Goal: Information Seeking & Learning: Check status

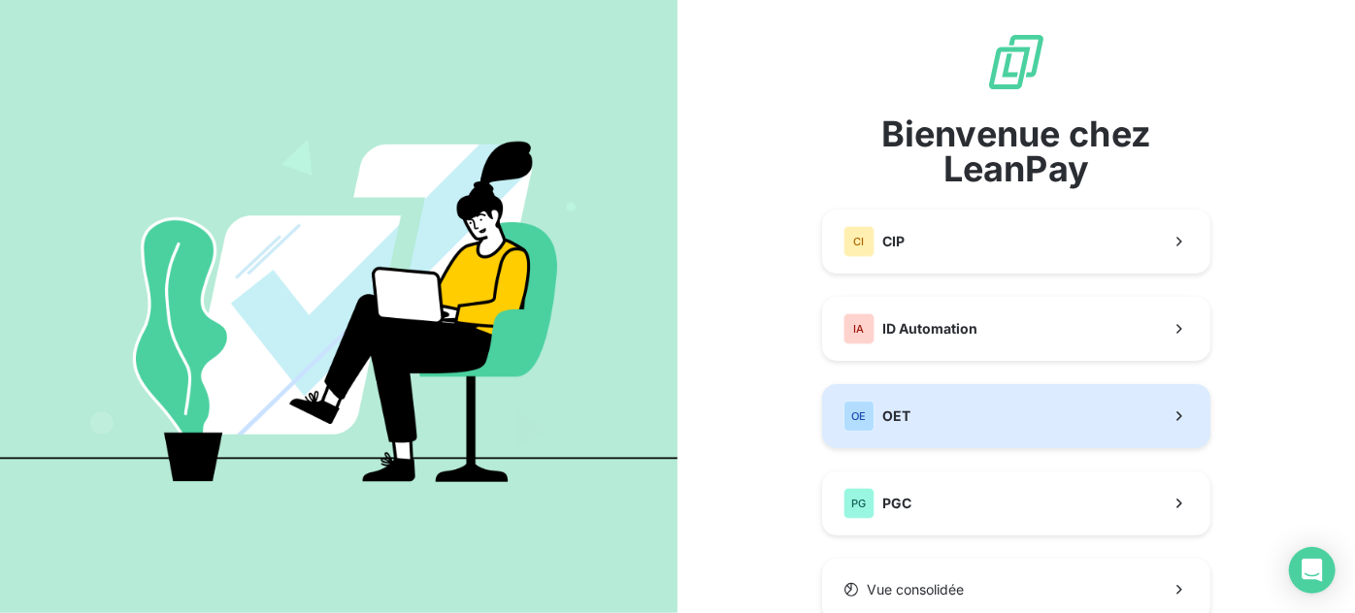
click at [1066, 417] on button "OE OET" at bounding box center [1016, 416] width 388 height 64
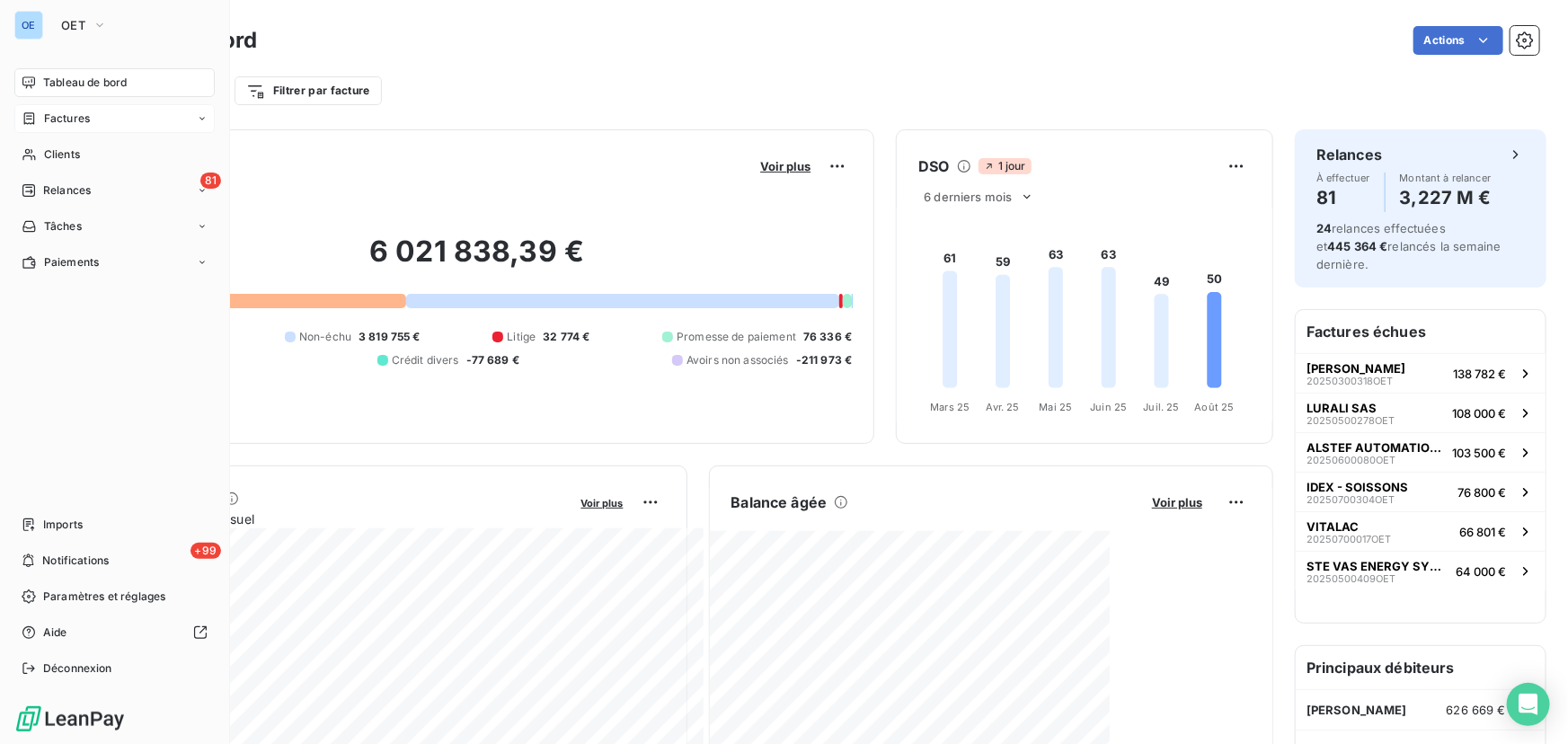
click at [43, 115] on div "Factures" at bounding box center [56, 118] width 68 height 16
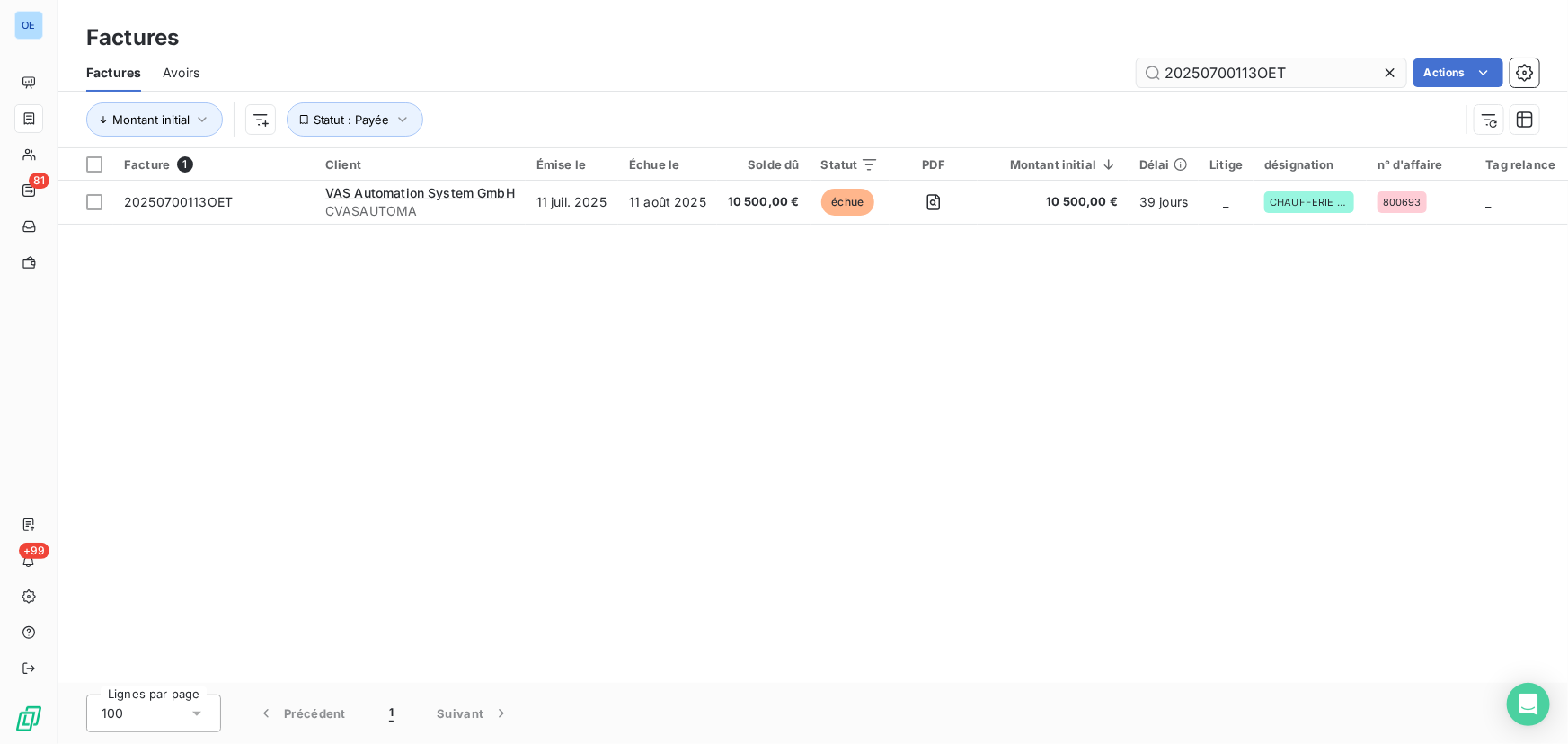
click at [1253, 76] on input "20250700113OET" at bounding box center [1271, 72] width 269 height 29
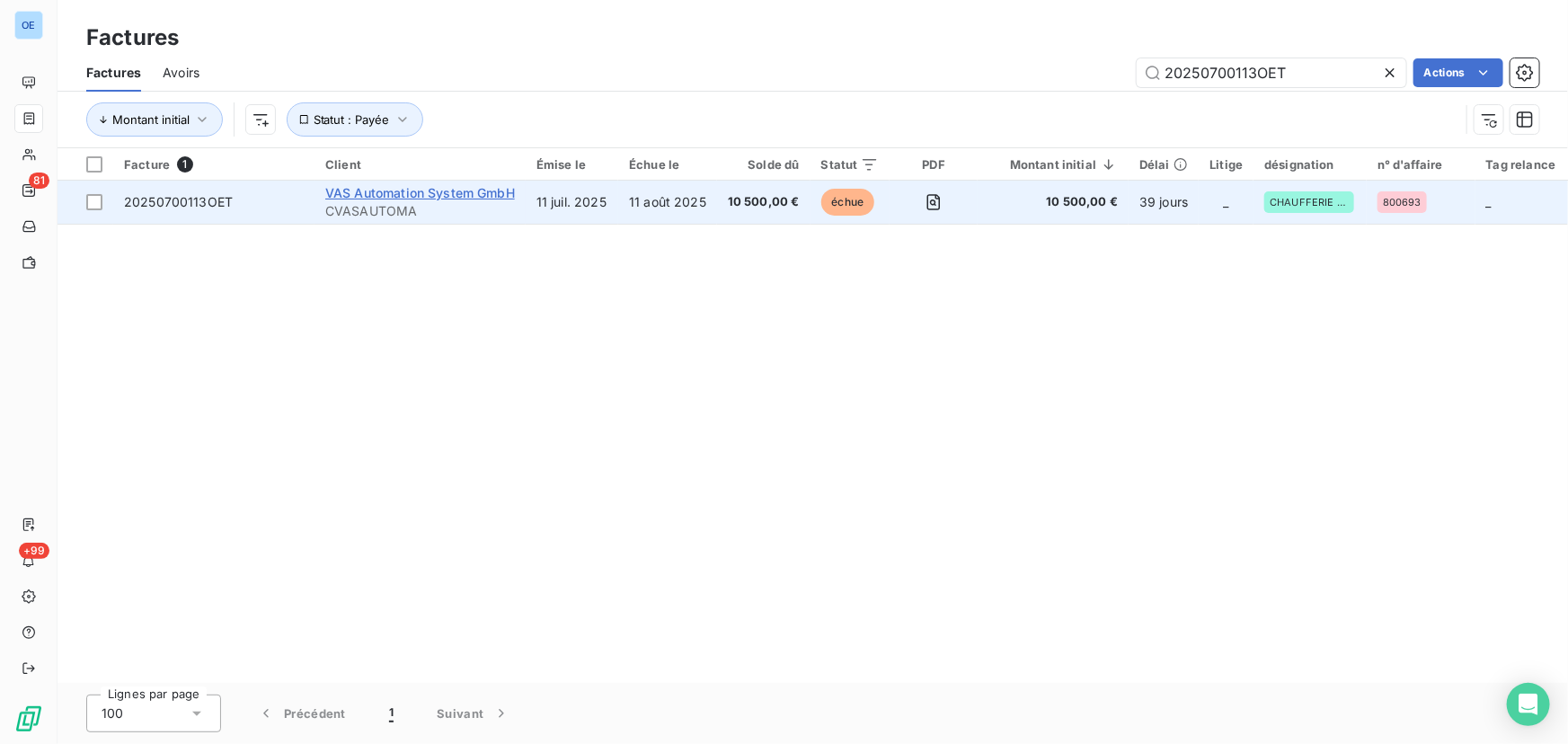
click at [437, 194] on span "VAS Automation System GmbH" at bounding box center [419, 192] width 190 height 15
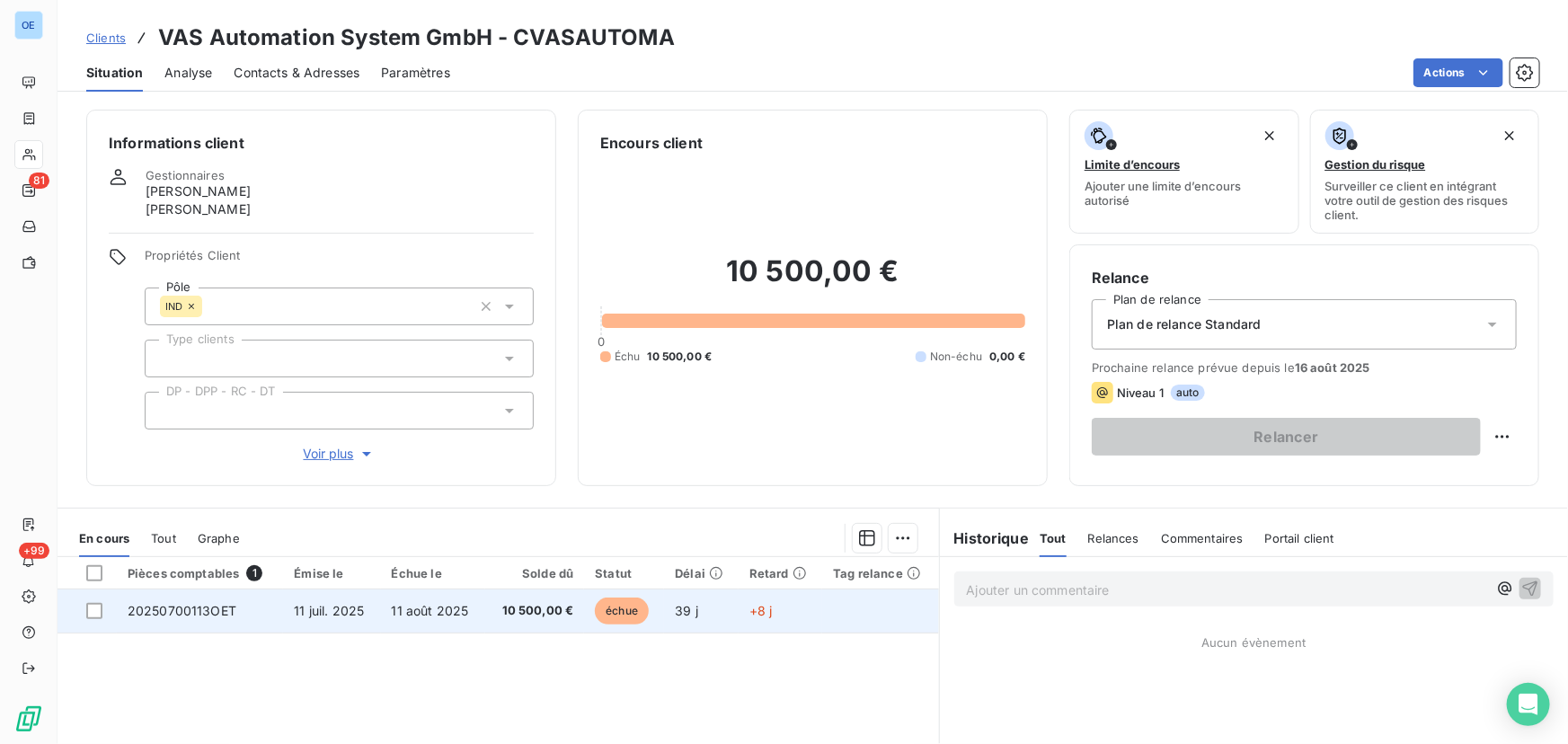
click at [439, 566] on span "11 août 2025" at bounding box center [429, 610] width 77 height 15
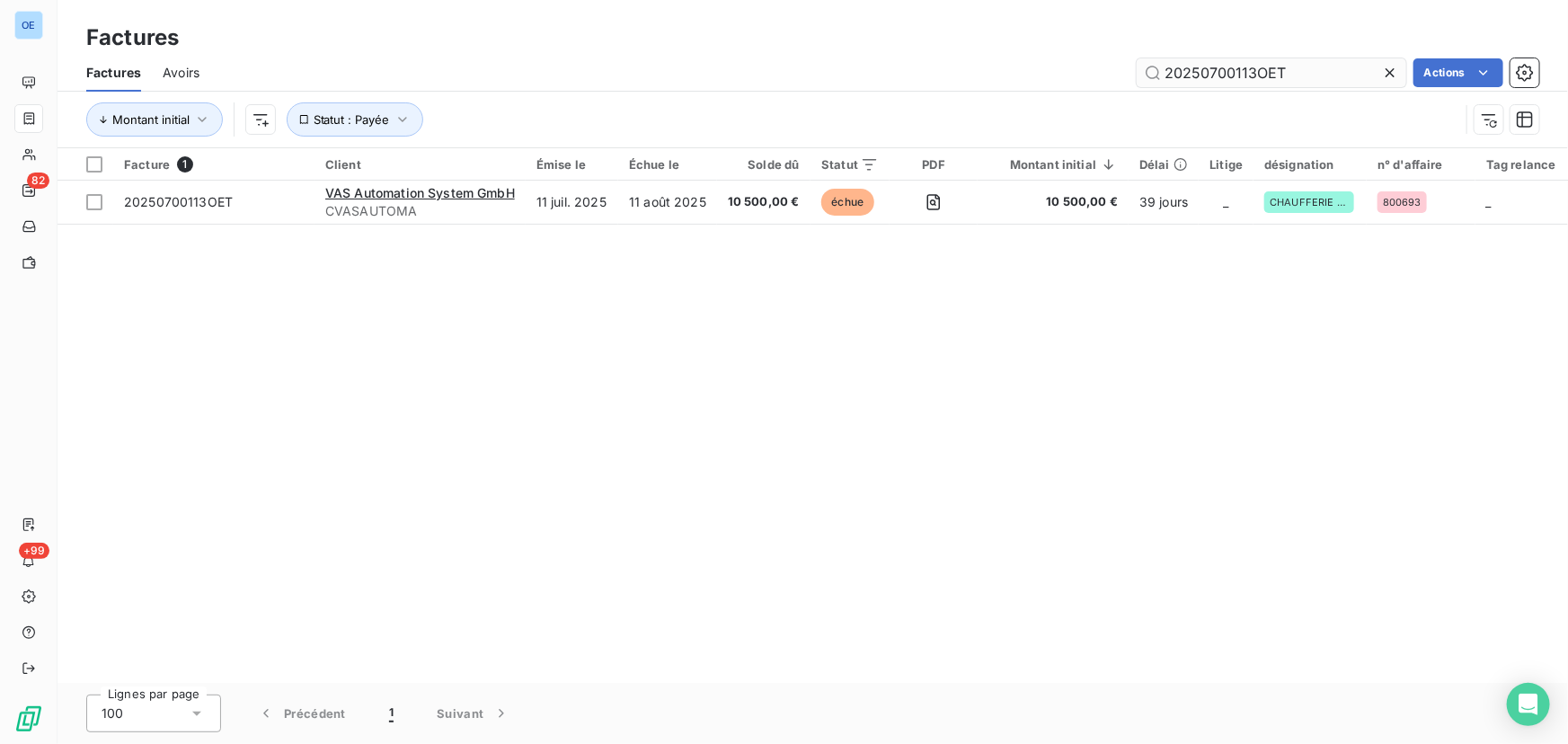
drag, startPoint x: 1315, startPoint y: 72, endPoint x: 1151, endPoint y: 80, distance: 164.2
click at [1151, 80] on input "20250700113OET" at bounding box center [1271, 72] width 269 height 29
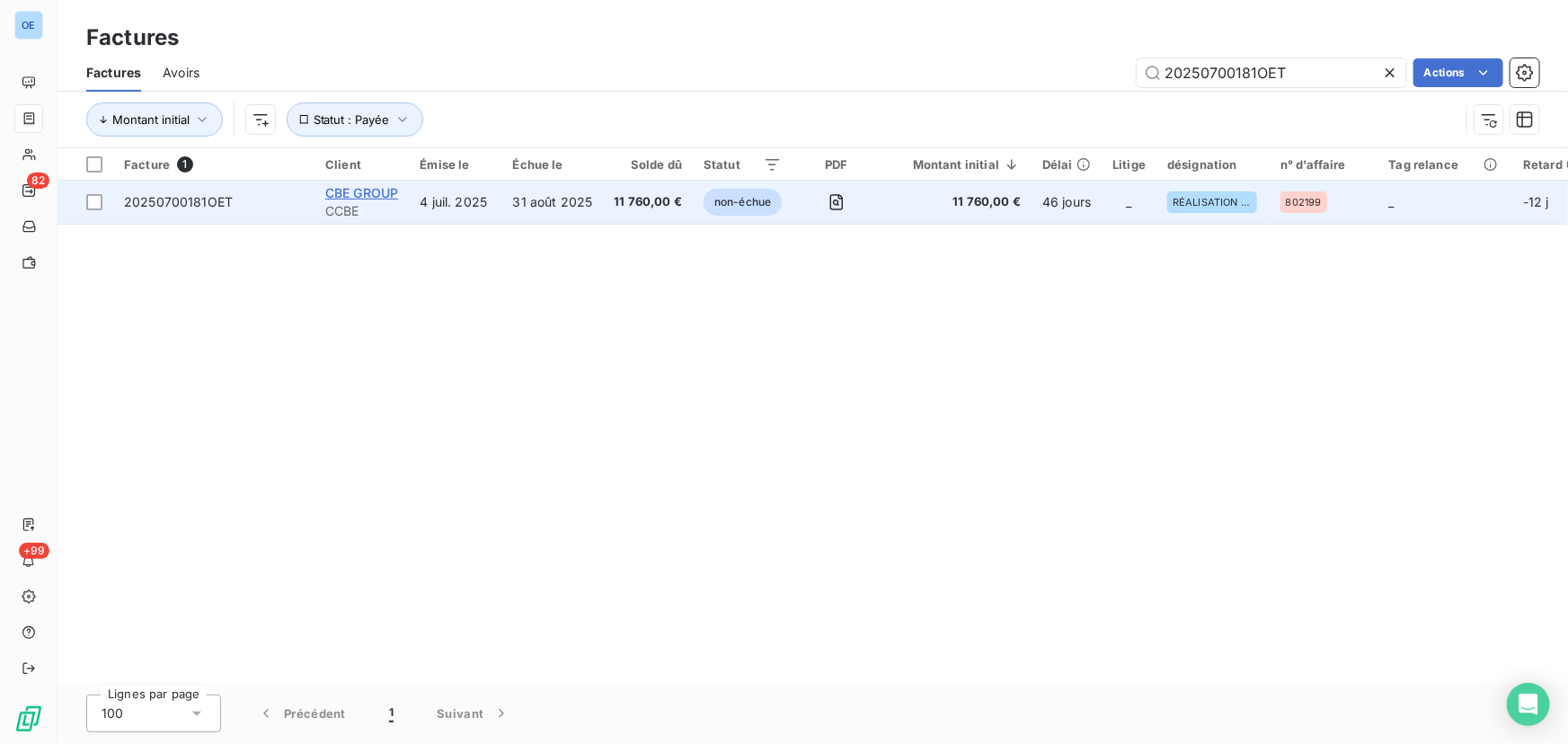
type input "20250700181OET"
click at [344, 191] on span "CBE GROUP" at bounding box center [361, 192] width 73 height 15
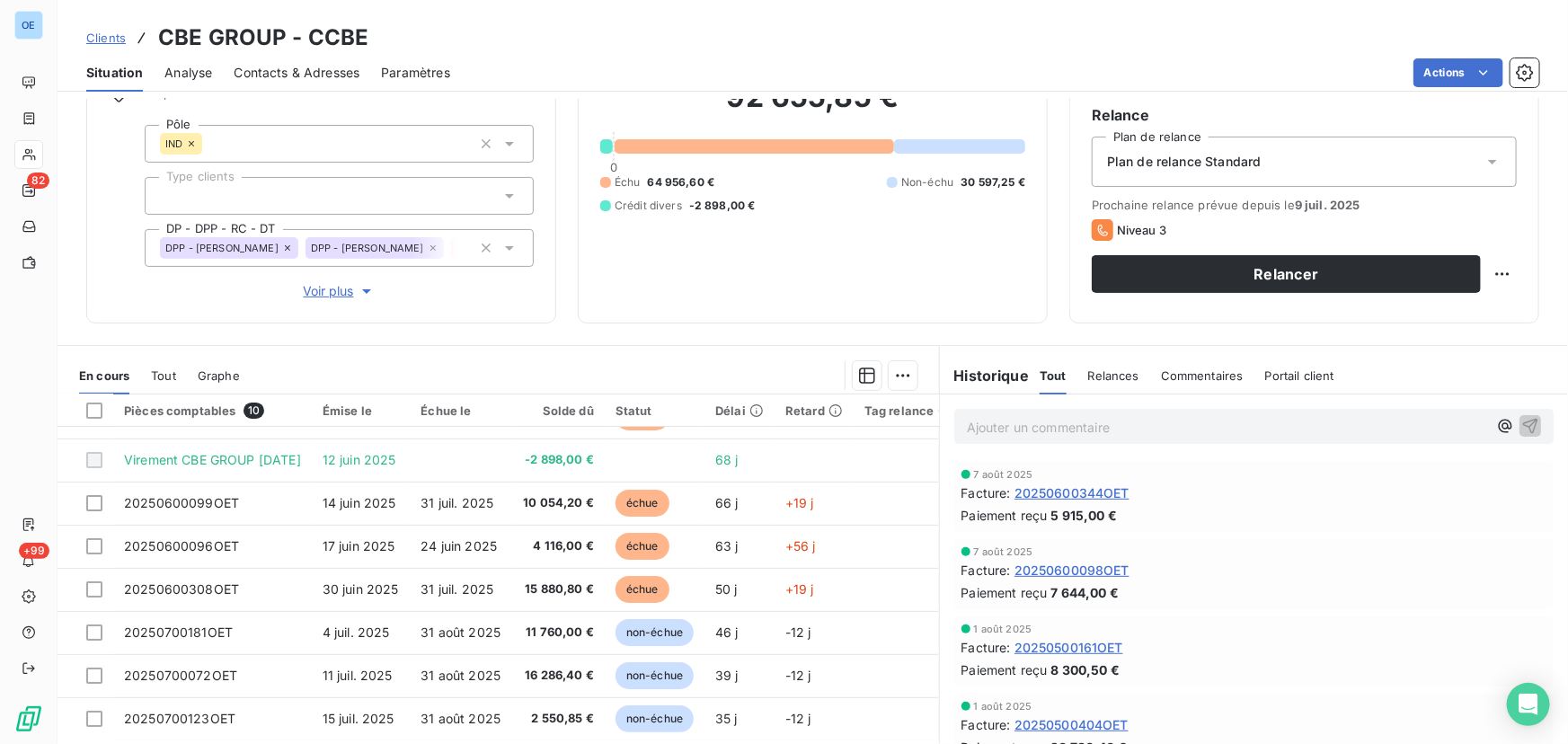
scroll to position [124, 0]
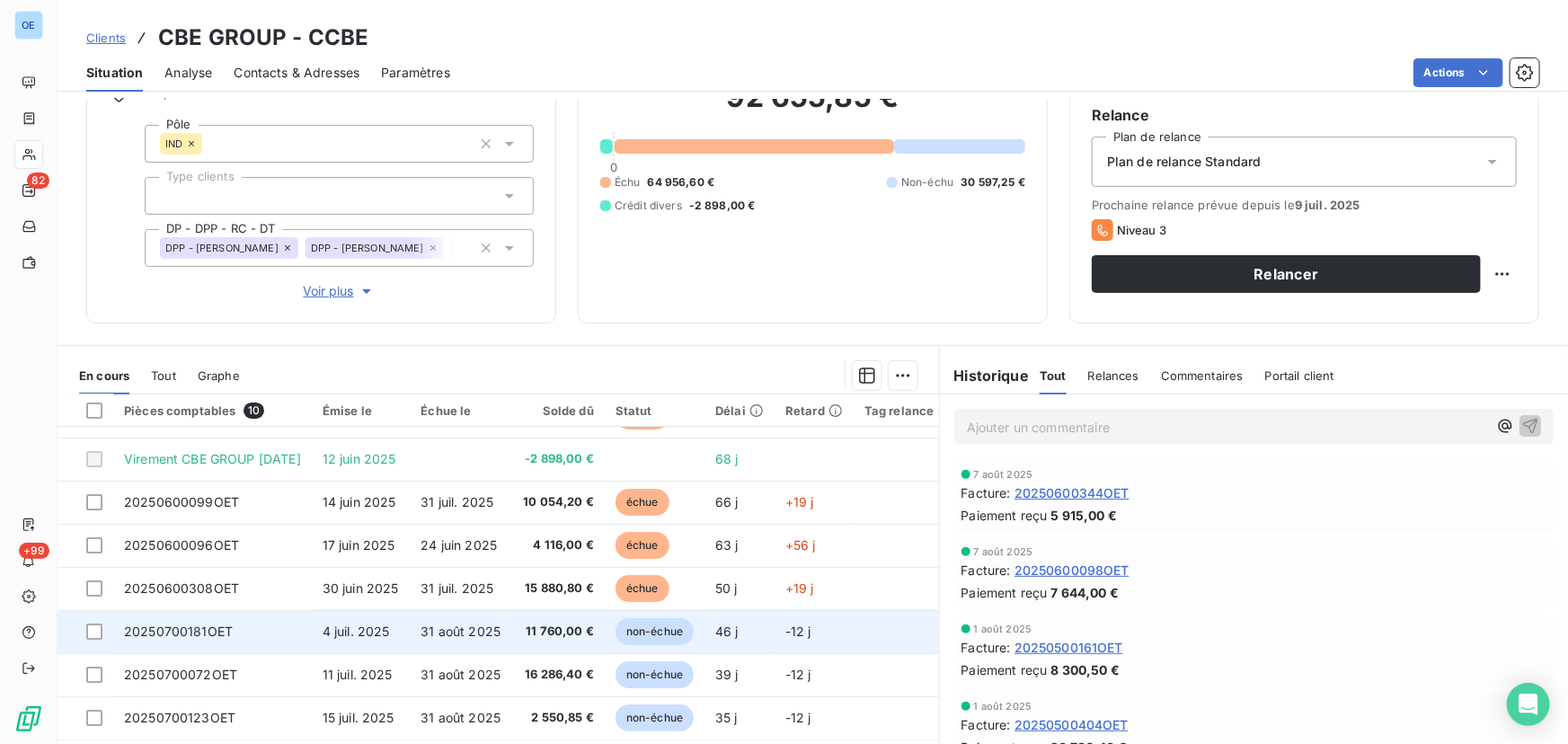
click at [594, 566] on span "11 760,00 €" at bounding box center [558, 631] width 72 height 18
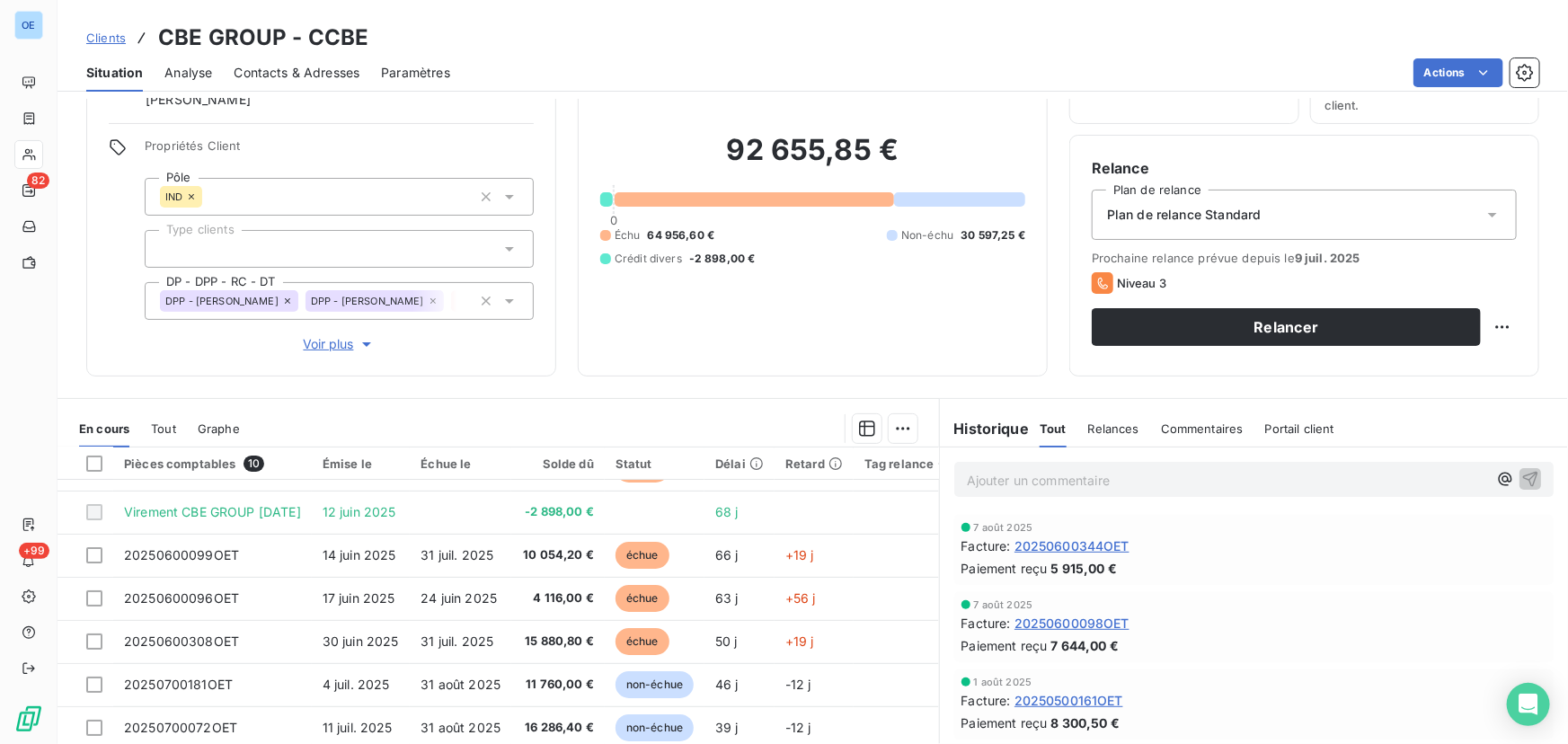
scroll to position [212, 0]
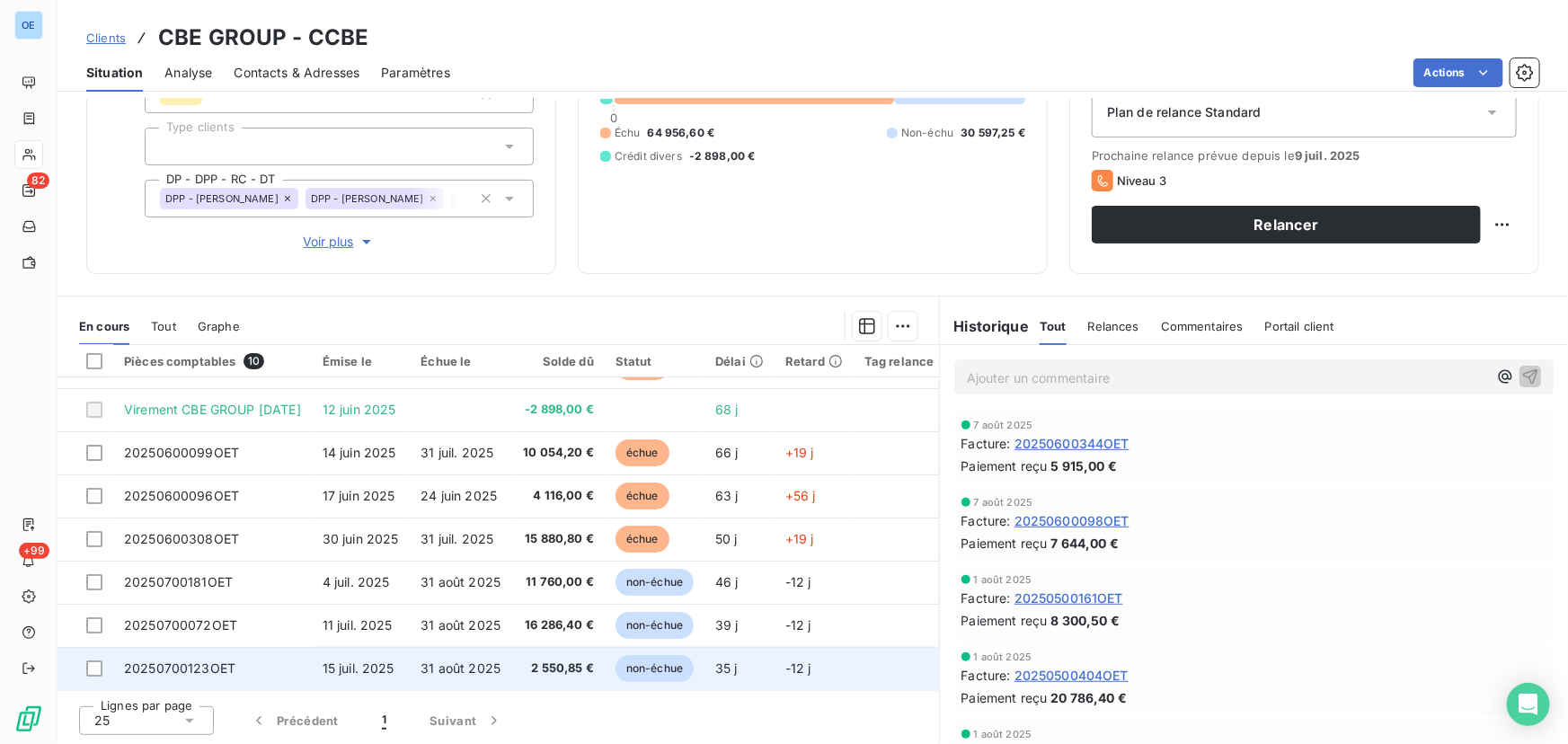
click at [588, 566] on span "2 550,85 €" at bounding box center [558, 667] width 72 height 18
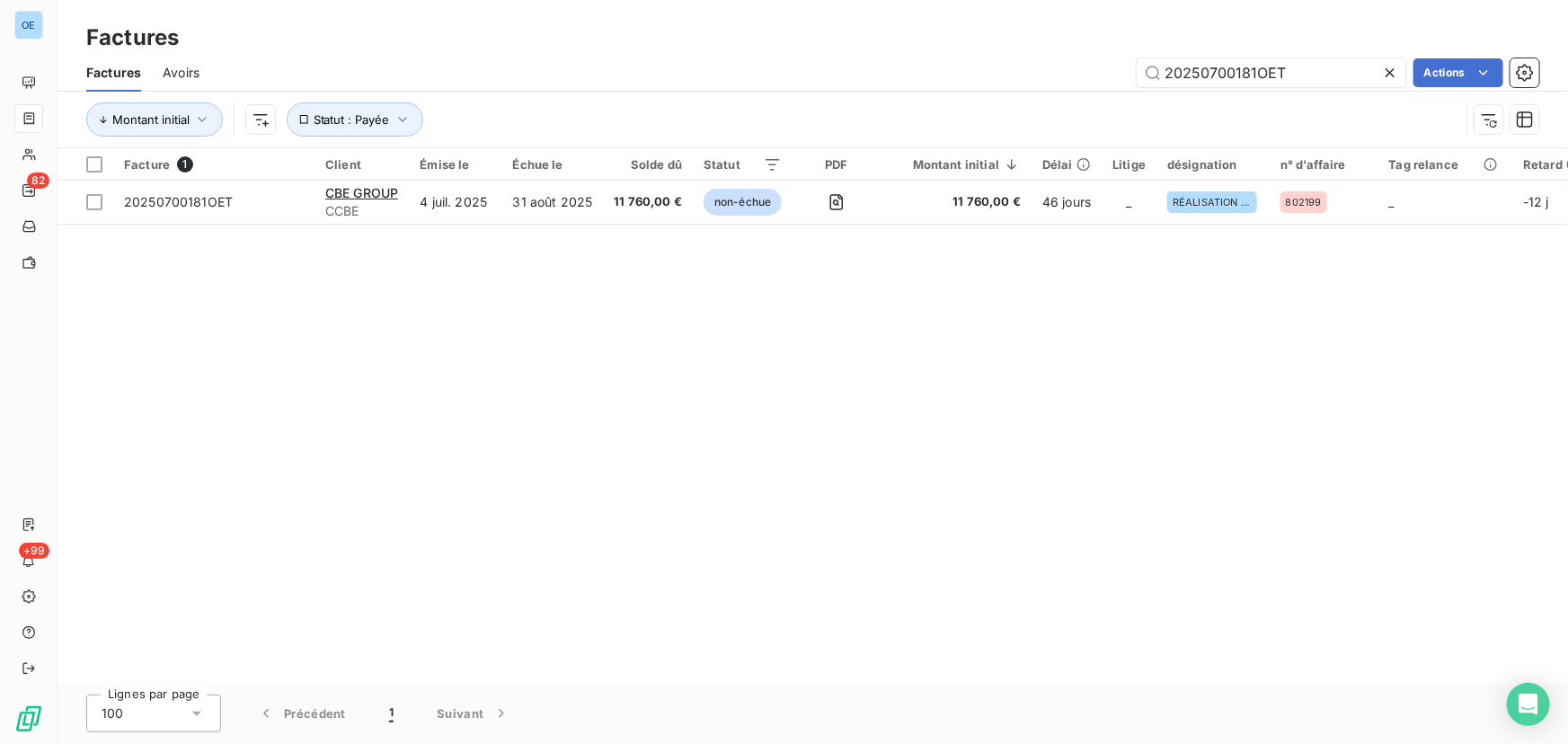
drag, startPoint x: 1306, startPoint y: 74, endPoint x: 1023, endPoint y: 76, distance: 283.0
click at [1023, 76] on div "20250700181OET Actions" at bounding box center [880, 72] width 1318 height 29
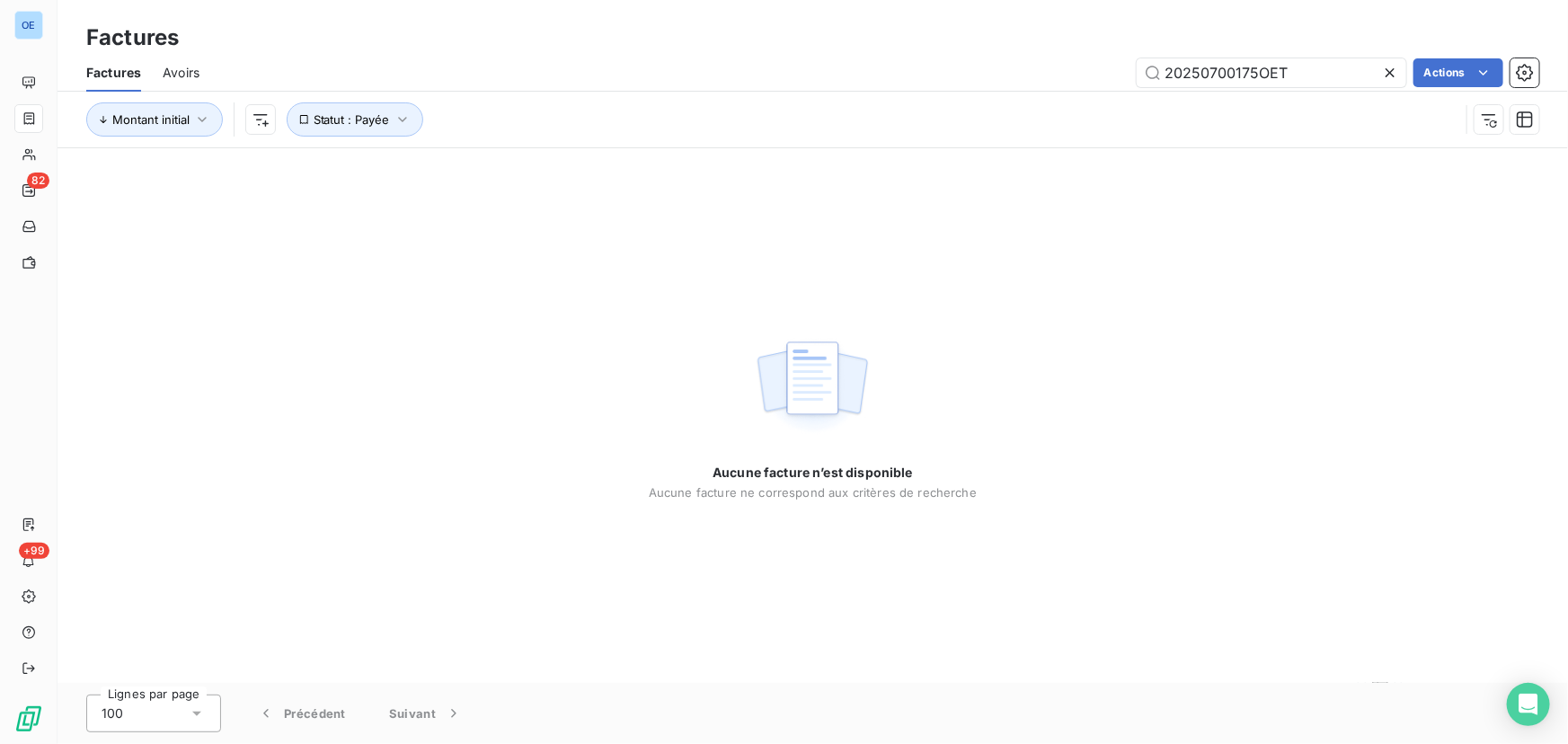
type input "20250700175OET"
click at [1253, 281] on div "Aucune facture n’est disponible Aucune facture ne correspond aux critères de re…" at bounding box center [813, 415] width 1511 height 534
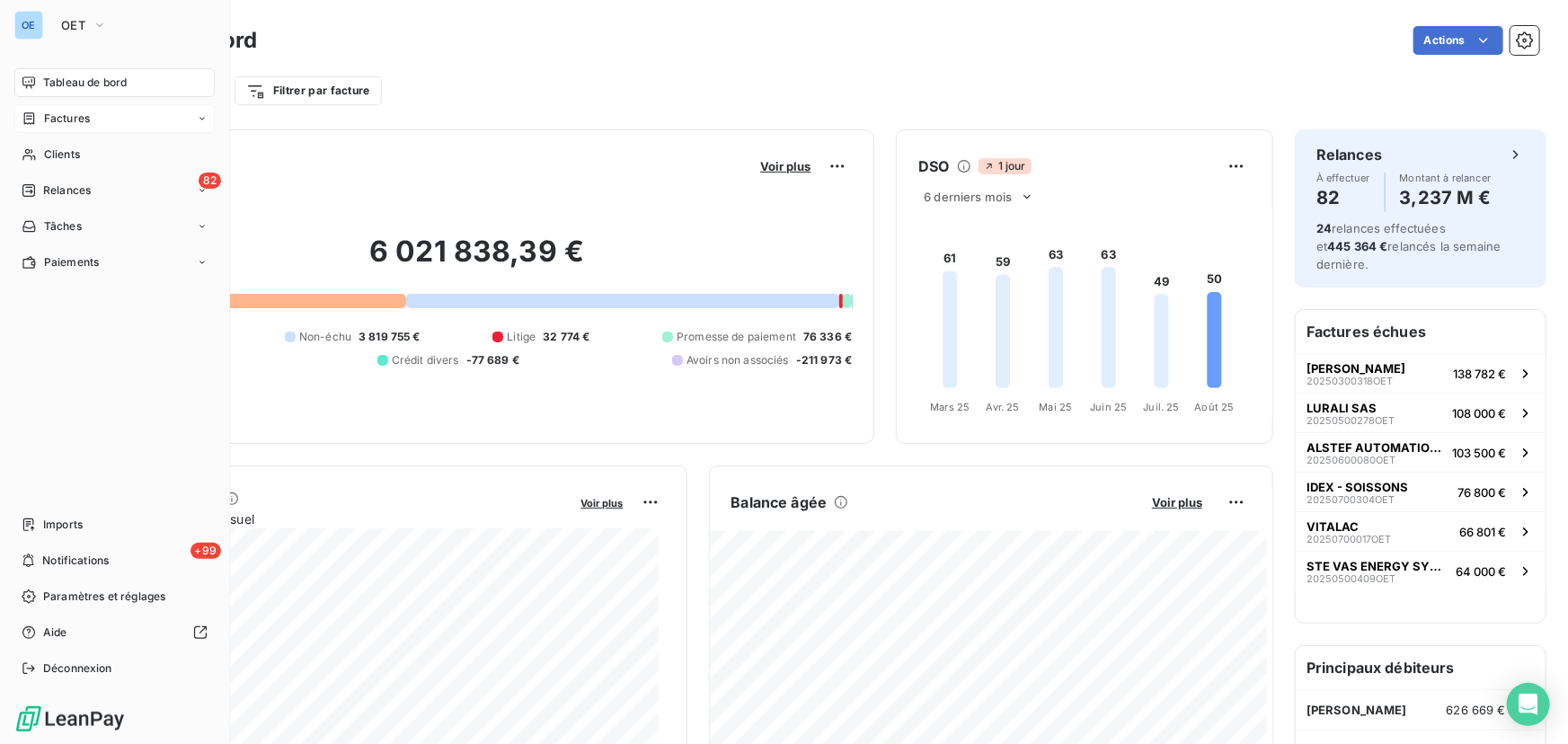
click at [74, 117] on span "Factures" at bounding box center [67, 118] width 45 height 16
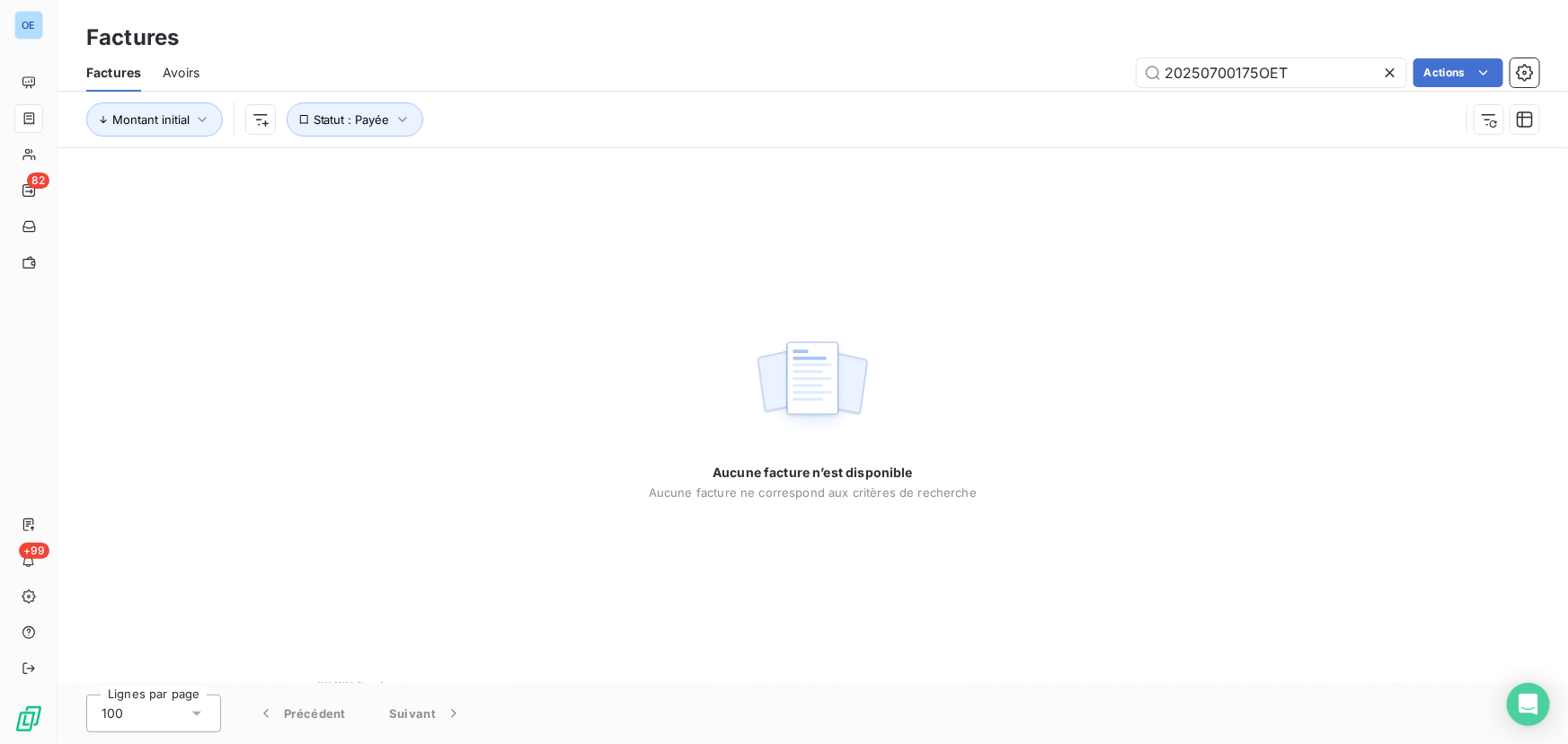
drag, startPoint x: 1303, startPoint y: 72, endPoint x: 1113, endPoint y: 73, distance: 190.0
click at [1113, 73] on div "20250700175OET Actions" at bounding box center [880, 72] width 1318 height 29
type input "20250700178OET"
click at [1253, 74] on input "20250700178OET" at bounding box center [1271, 72] width 269 height 29
click at [402, 117] on icon "button" at bounding box center [402, 118] width 18 height 18
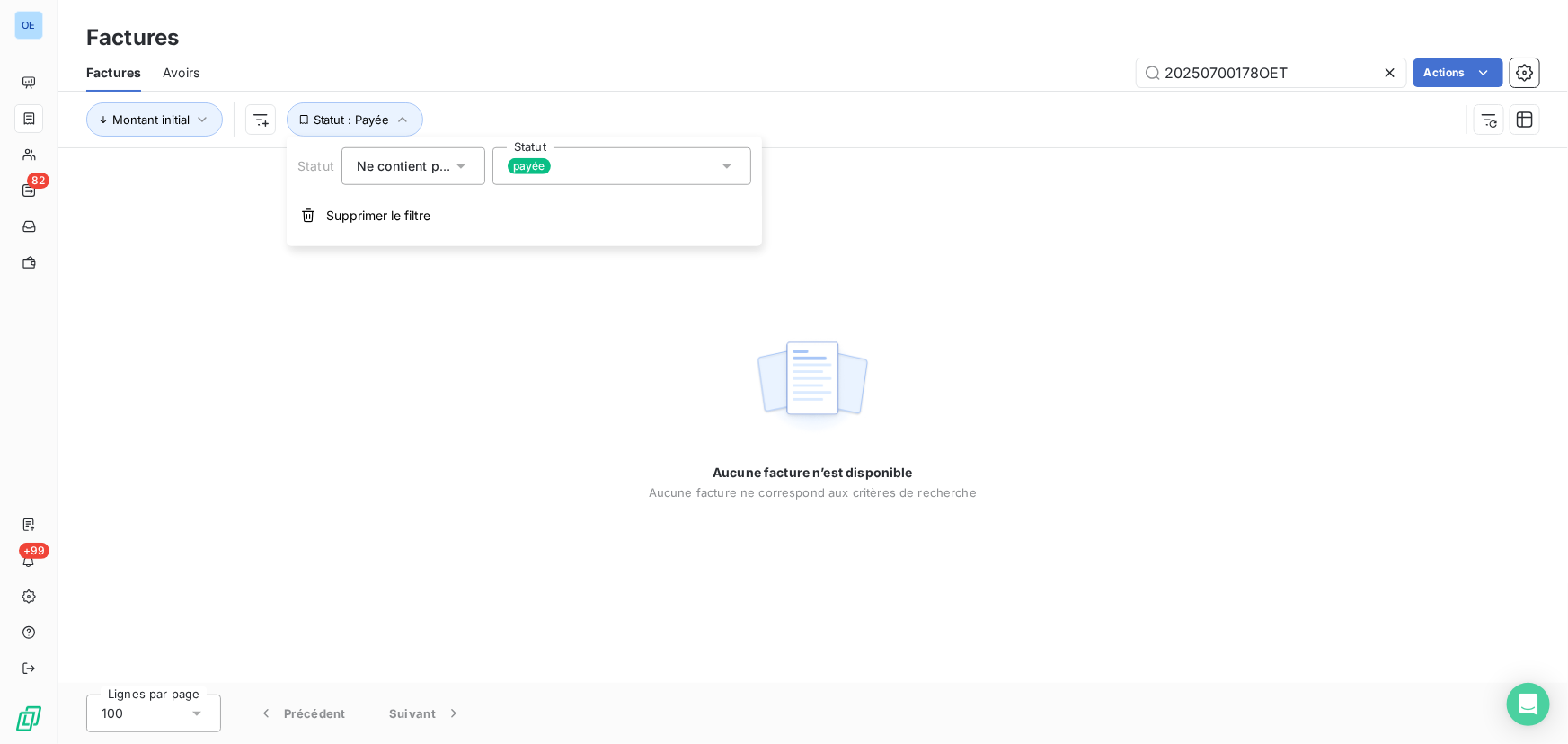
click at [459, 167] on icon at bounding box center [461, 167] width 9 height 5
click at [264, 117] on html "OE 82 +99 Factures Factures Avoirs 20250700178OET Actions Montant initial Statu…" at bounding box center [784, 372] width 1568 height 744
click at [549, 203] on html "OE 82 +99 Factures Factures Avoirs 20250700178OET Actions Montant initial Statu…" at bounding box center [784, 372] width 1568 height 744
click at [405, 118] on icon "button" at bounding box center [402, 118] width 18 height 18
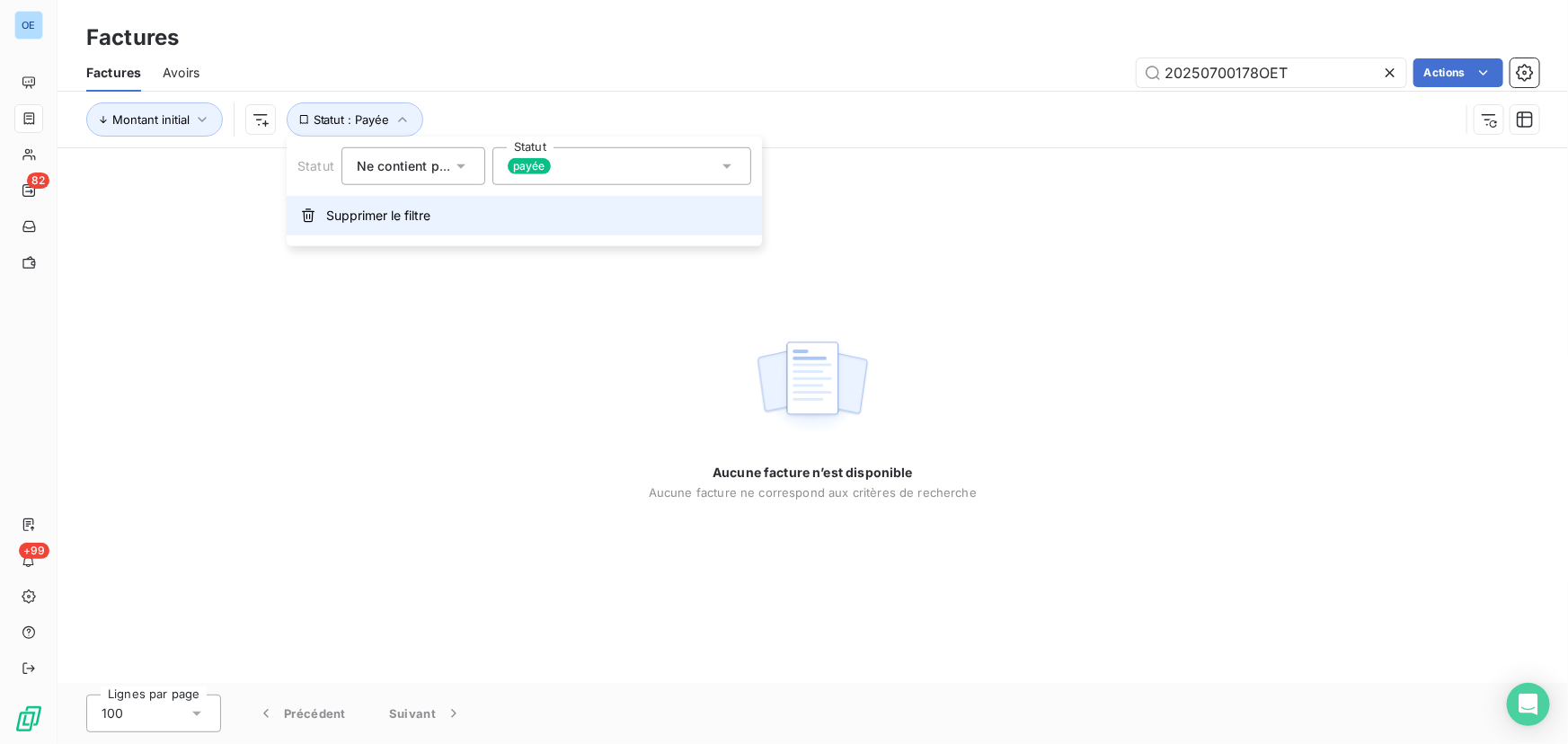
click at [321, 216] on button "Supprimer le filtre" at bounding box center [524, 216] width 475 height 40
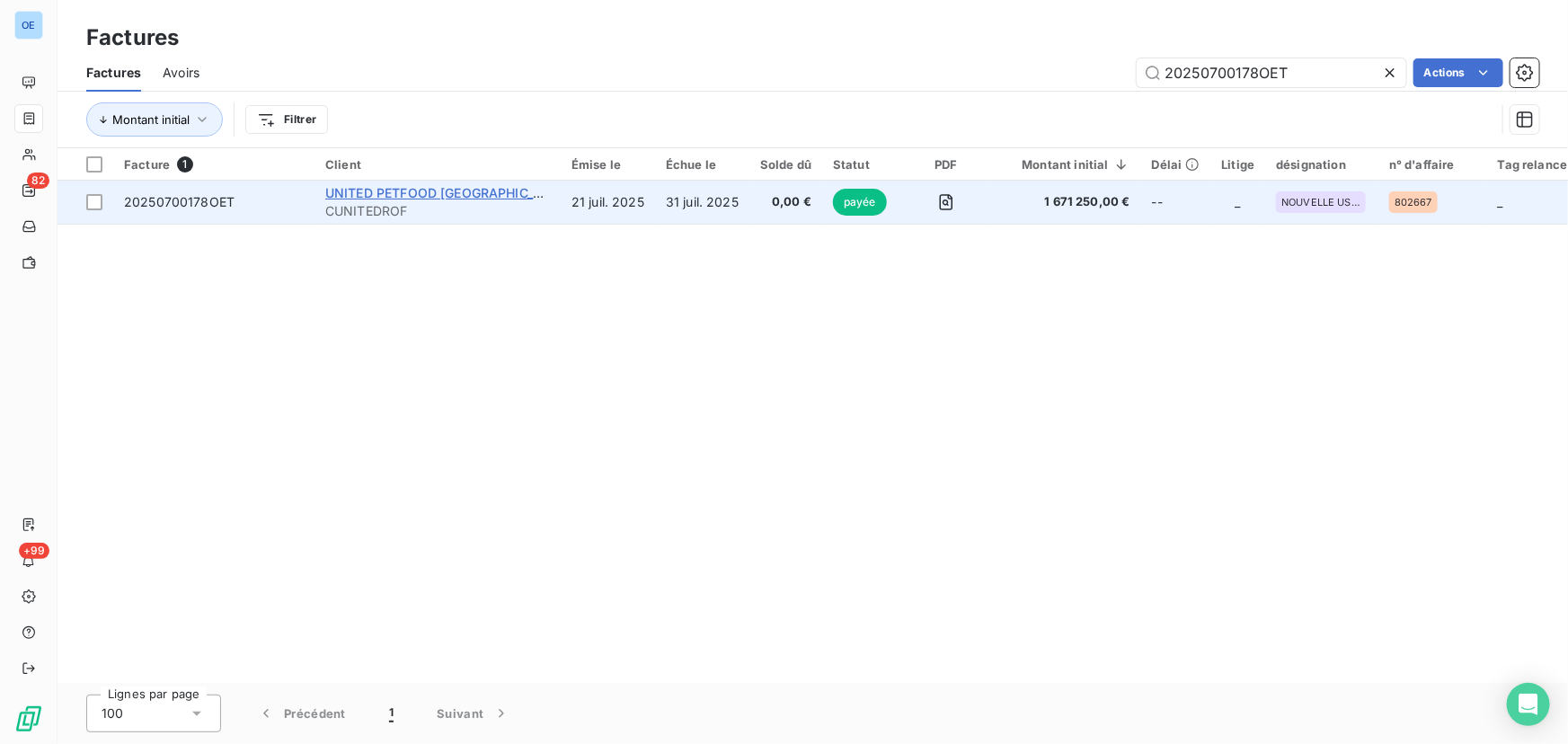
click at [391, 185] on span "UNITED PETFOOD [GEOGRAPHIC_DATA] SRL" at bounding box center [461, 192] width 272 height 15
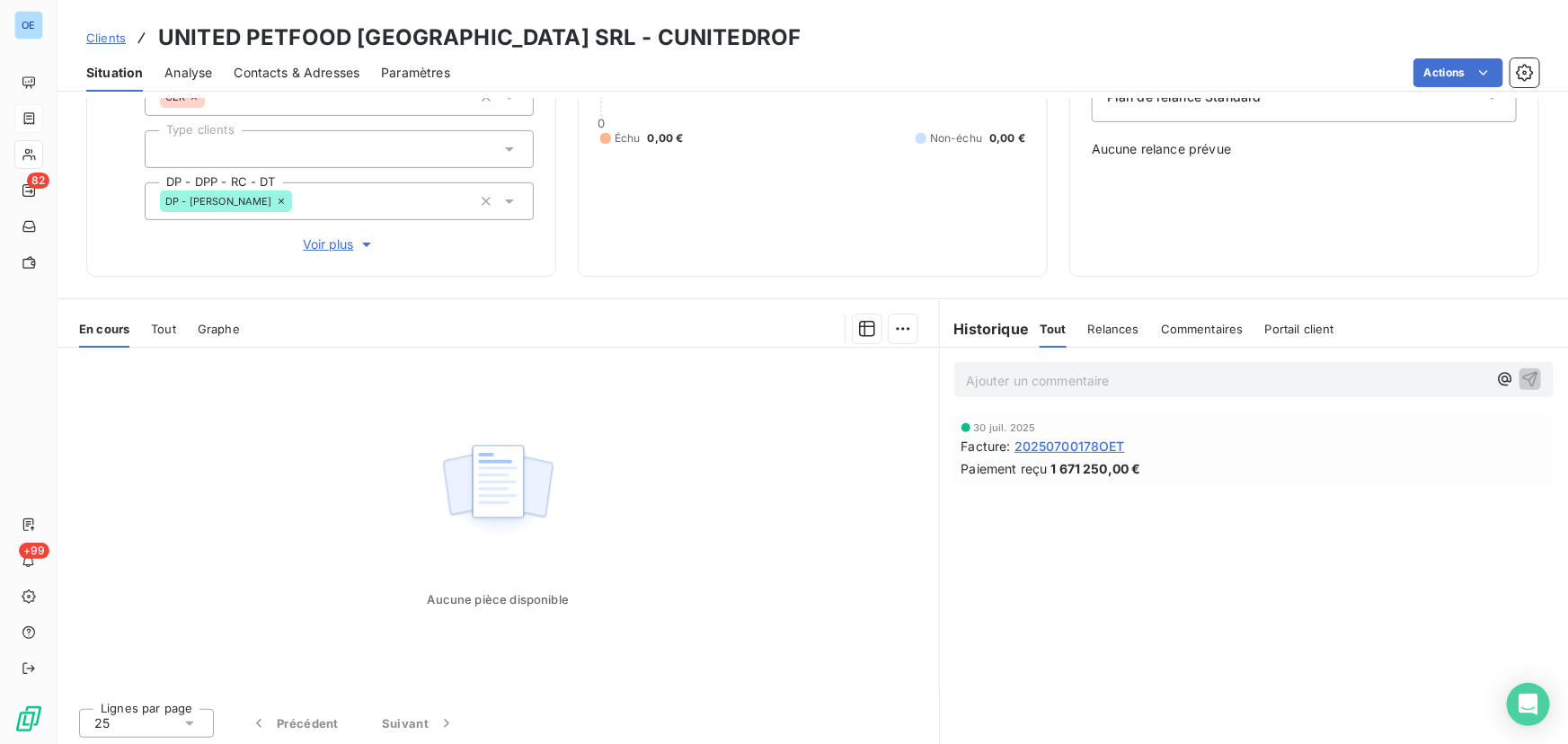
scroll to position [229, 0]
click at [1053, 440] on span "20250700178OET" at bounding box center [1069, 443] width 110 height 19
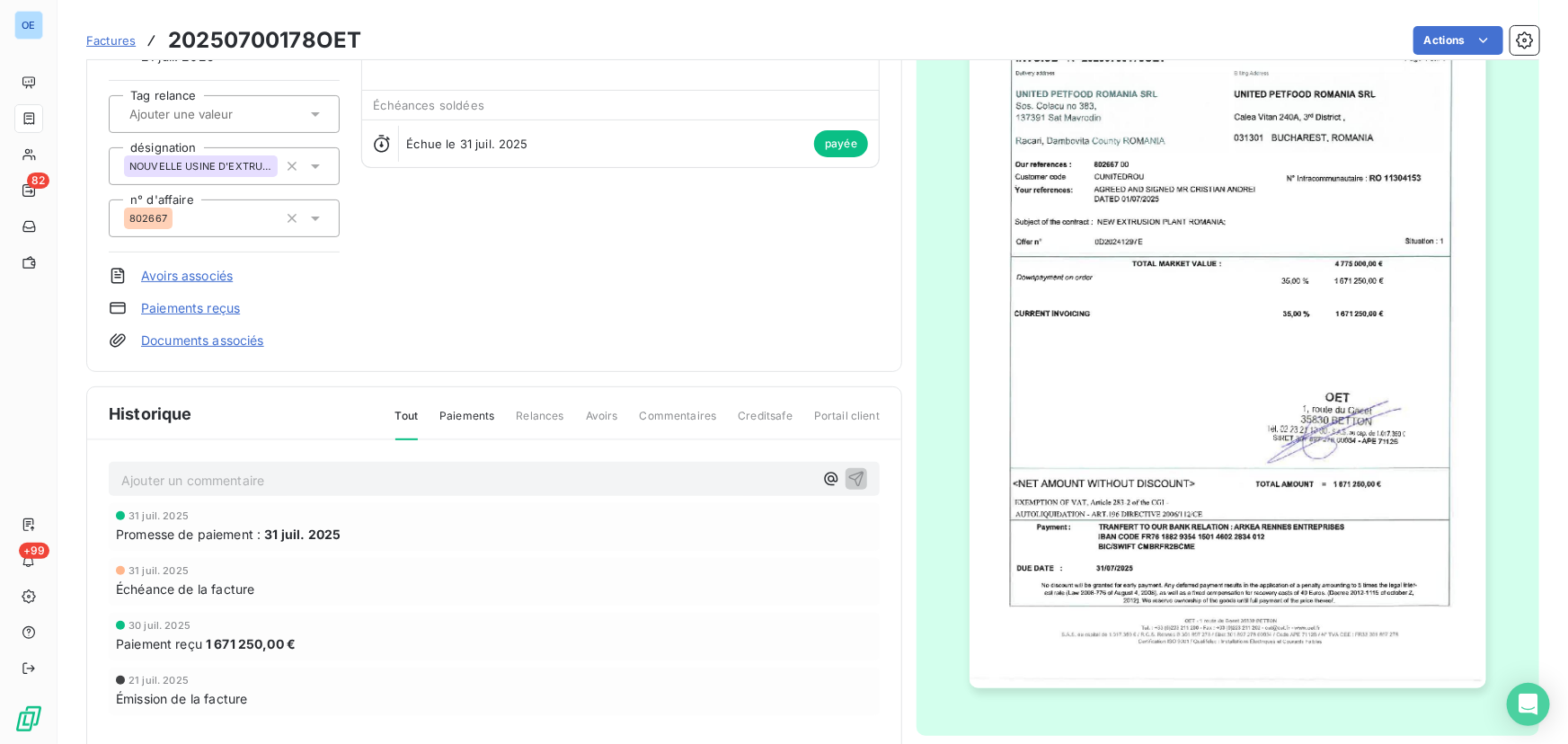
scroll to position [164, 0]
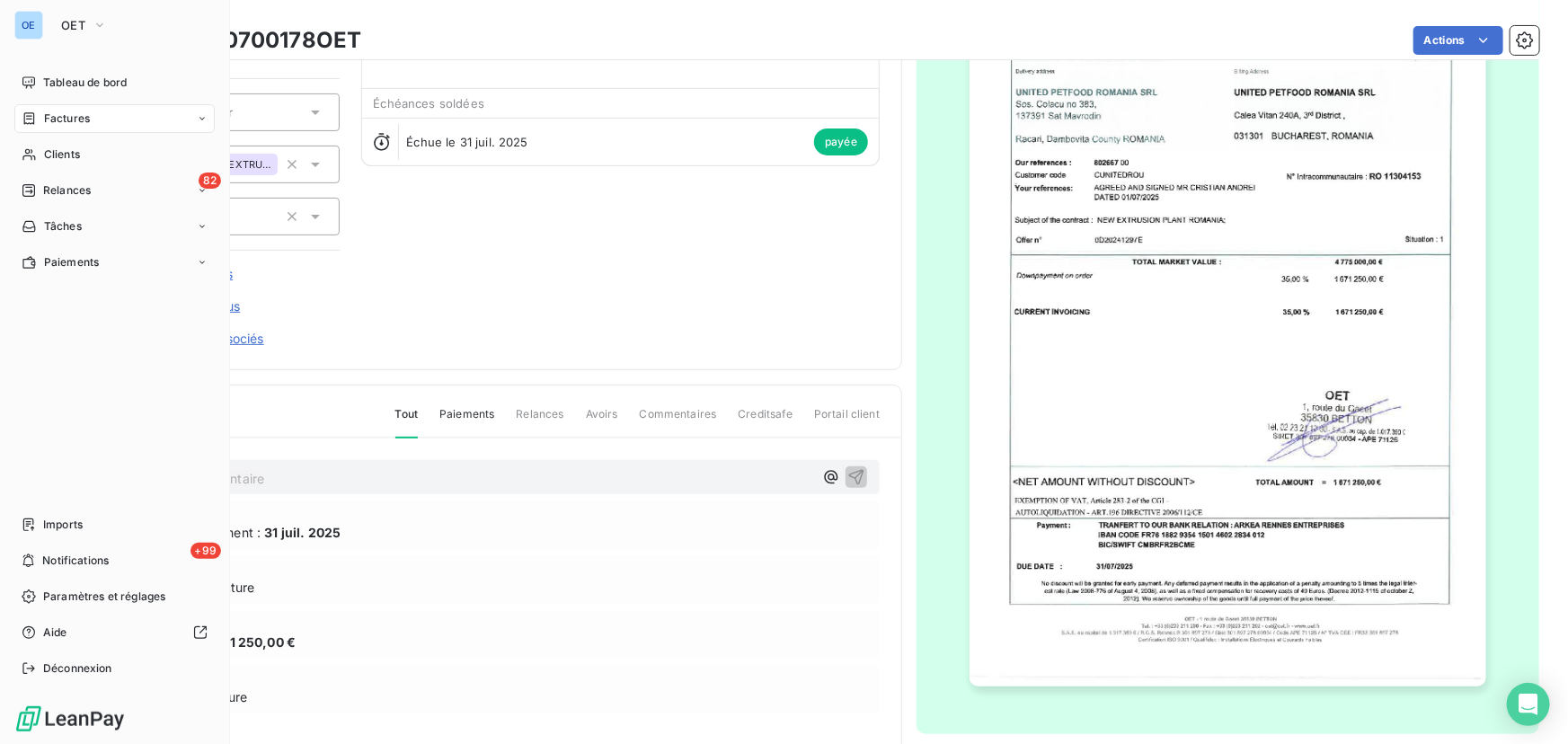
click at [75, 113] on span "Factures" at bounding box center [67, 118] width 45 height 16
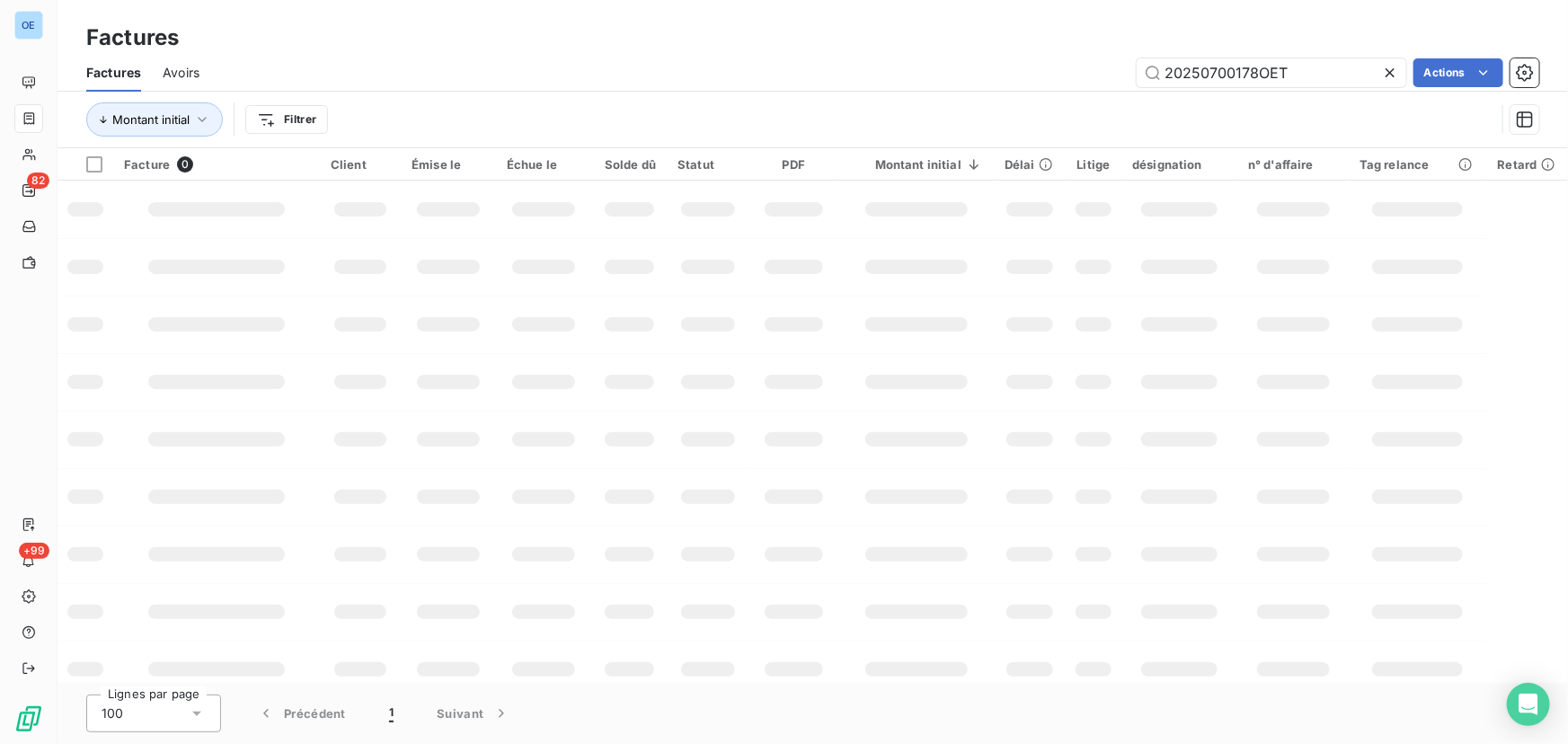
drag, startPoint x: 1329, startPoint y: 80, endPoint x: 1101, endPoint y: 80, distance: 228.0
click at [1101, 80] on div "20250700178OET Actions" at bounding box center [880, 72] width 1318 height 29
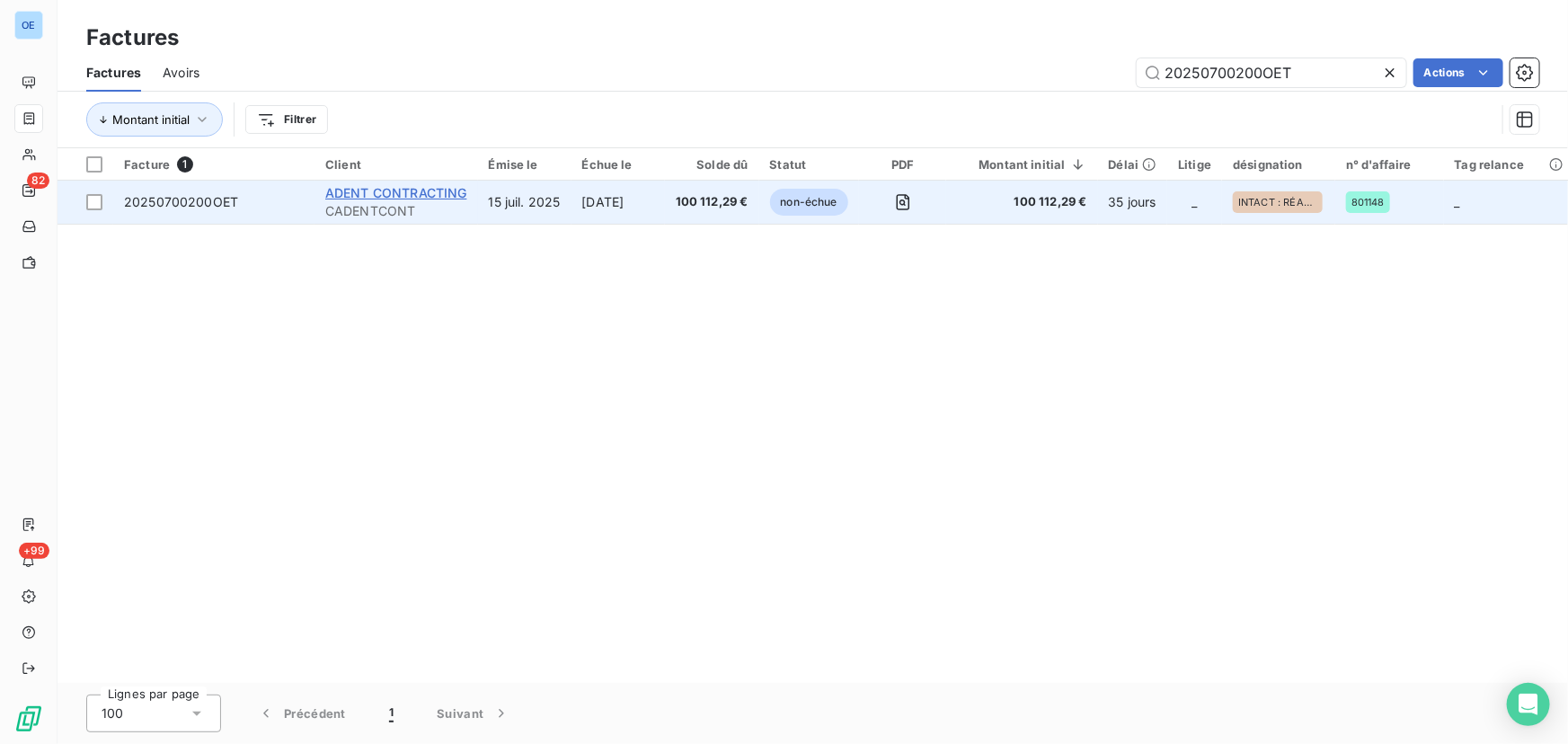
type input "20250700200OET"
click at [393, 199] on span "ADENT CONTRACTING" at bounding box center [395, 192] width 142 height 15
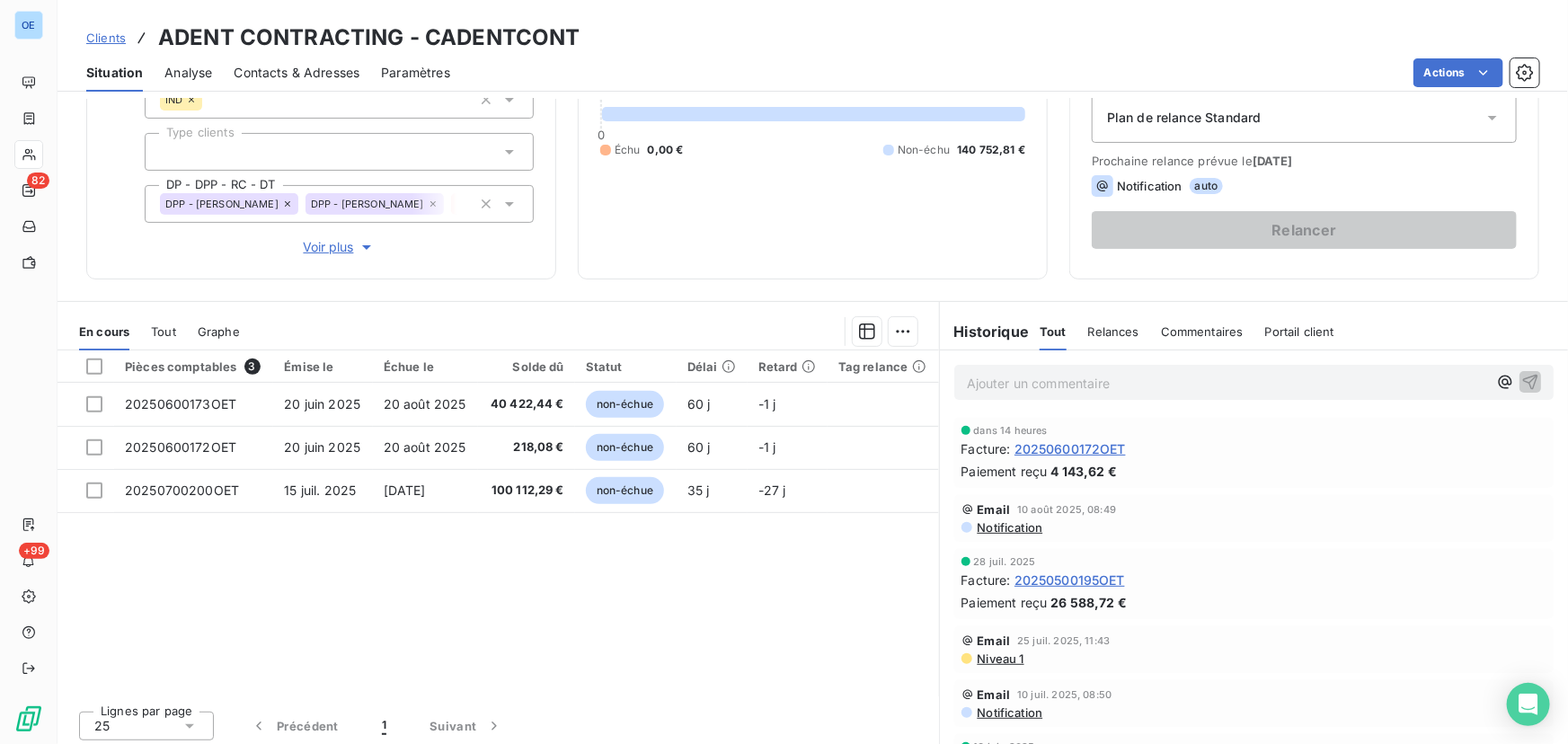
scroll to position [212, 0]
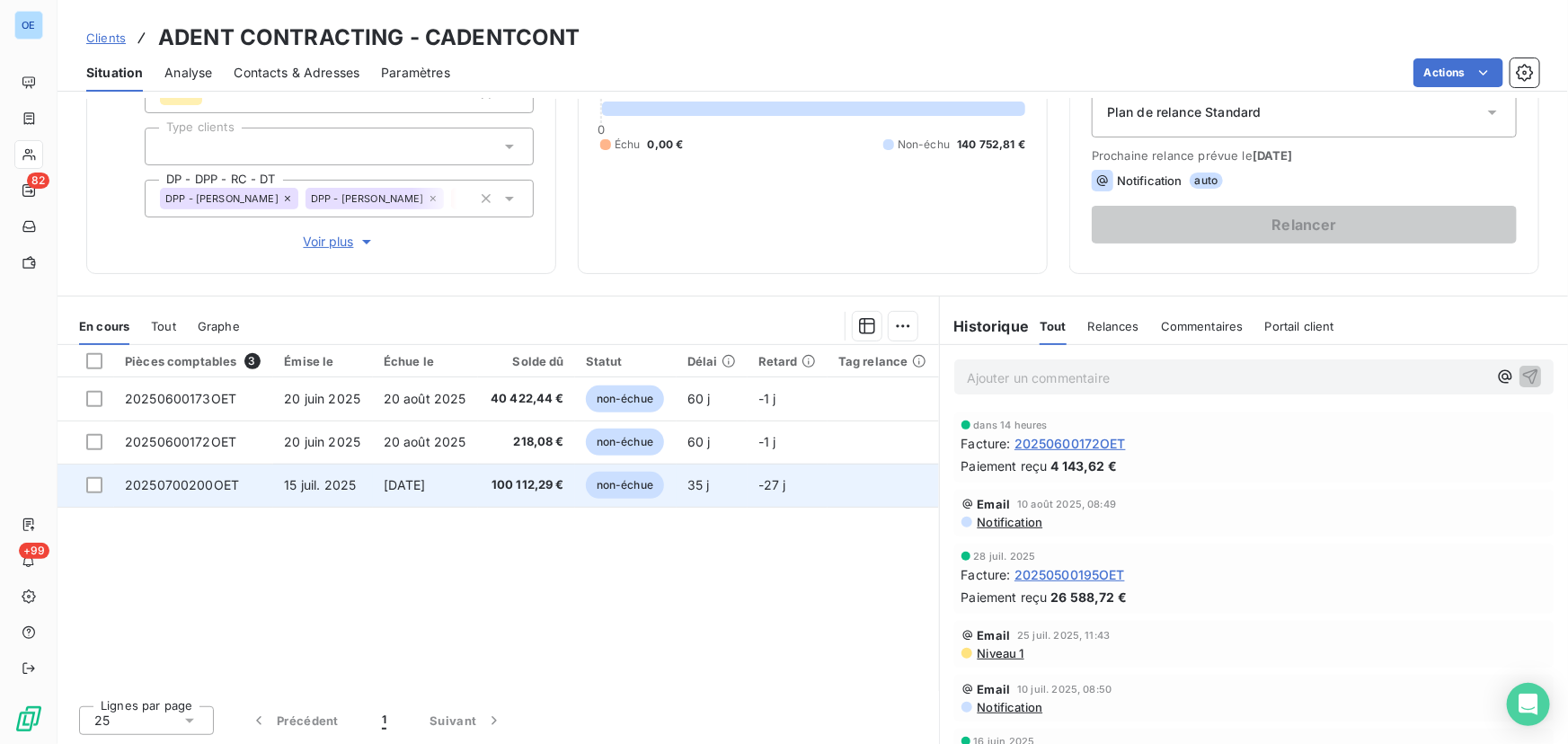
click at [616, 484] on span "non-échue" at bounding box center [625, 485] width 78 height 27
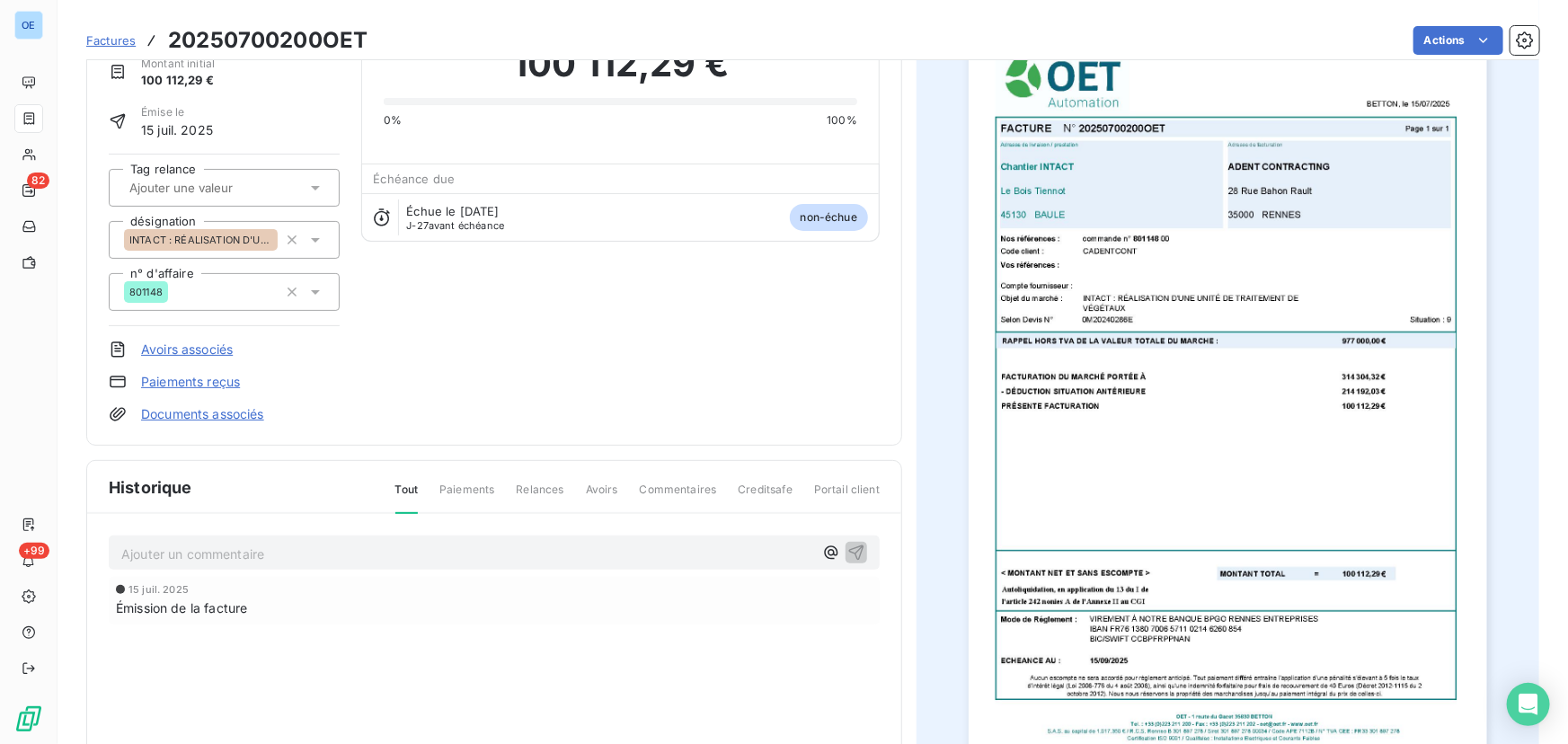
scroll to position [86, 0]
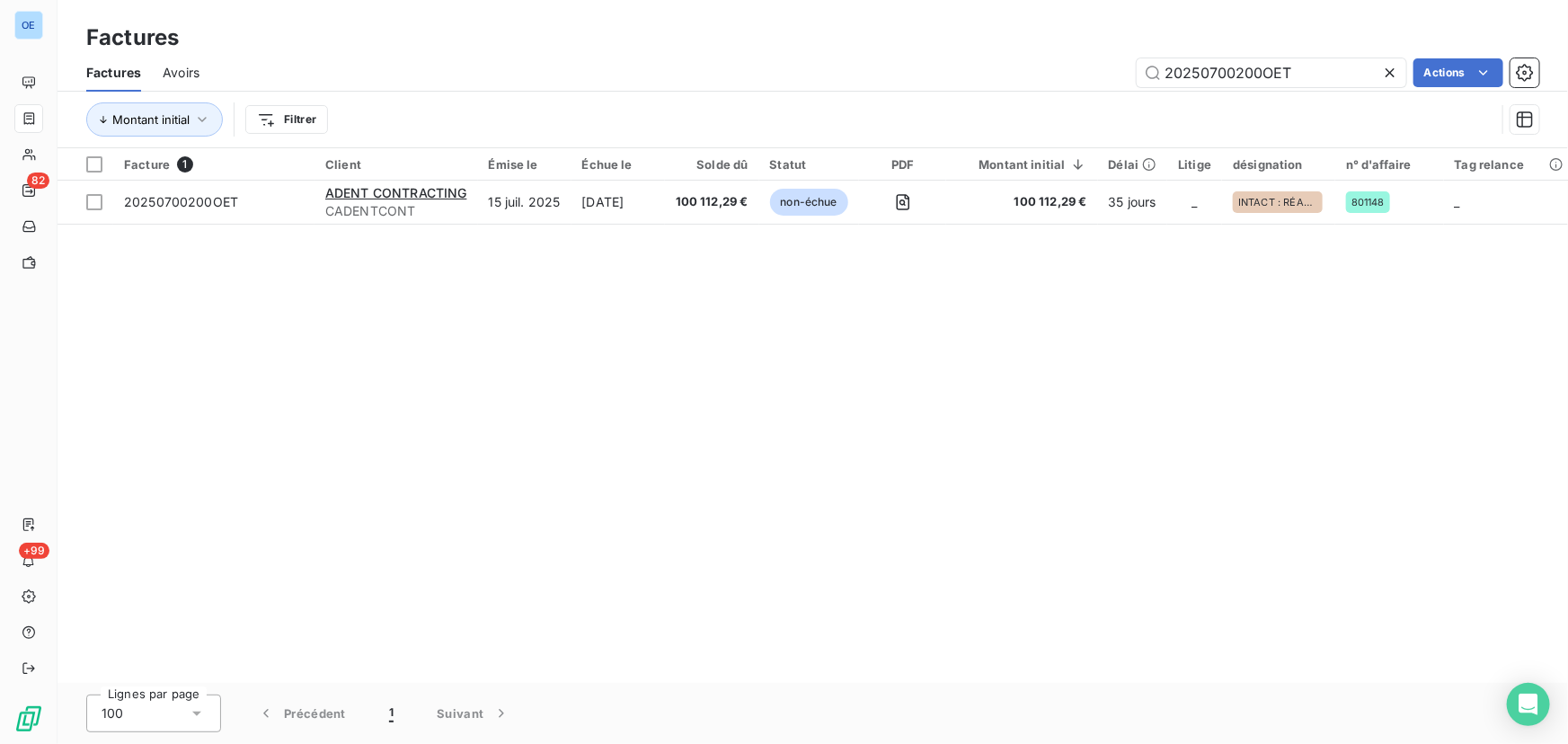
drag, startPoint x: 1312, startPoint y: 64, endPoint x: 1082, endPoint y: 70, distance: 230.1
click at [1082, 70] on div "20250700200OET Actions" at bounding box center [880, 72] width 1318 height 29
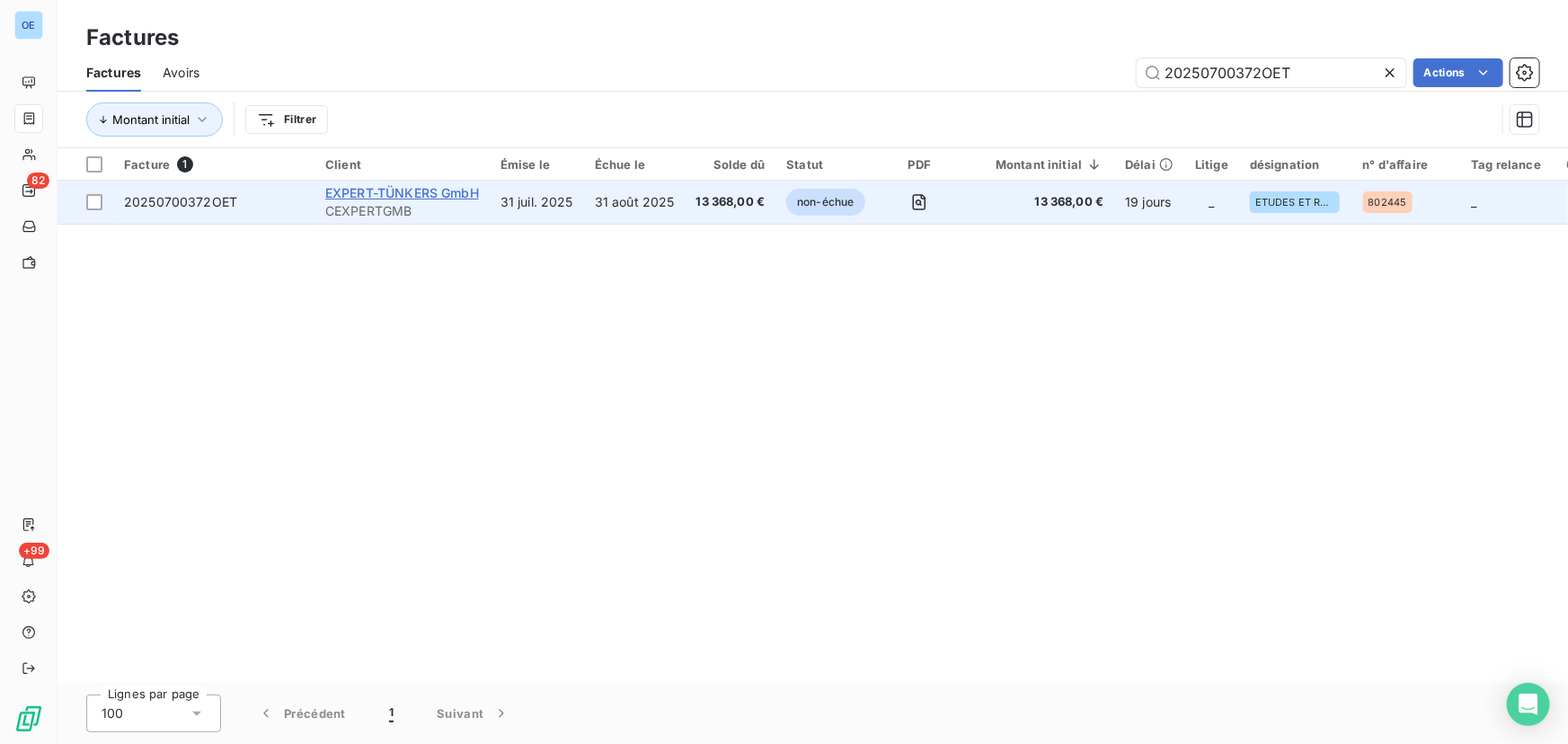
type input "20250700372OET"
click at [420, 194] on span "EXPERT-TÜNKERS GmbH" at bounding box center [402, 192] width 154 height 15
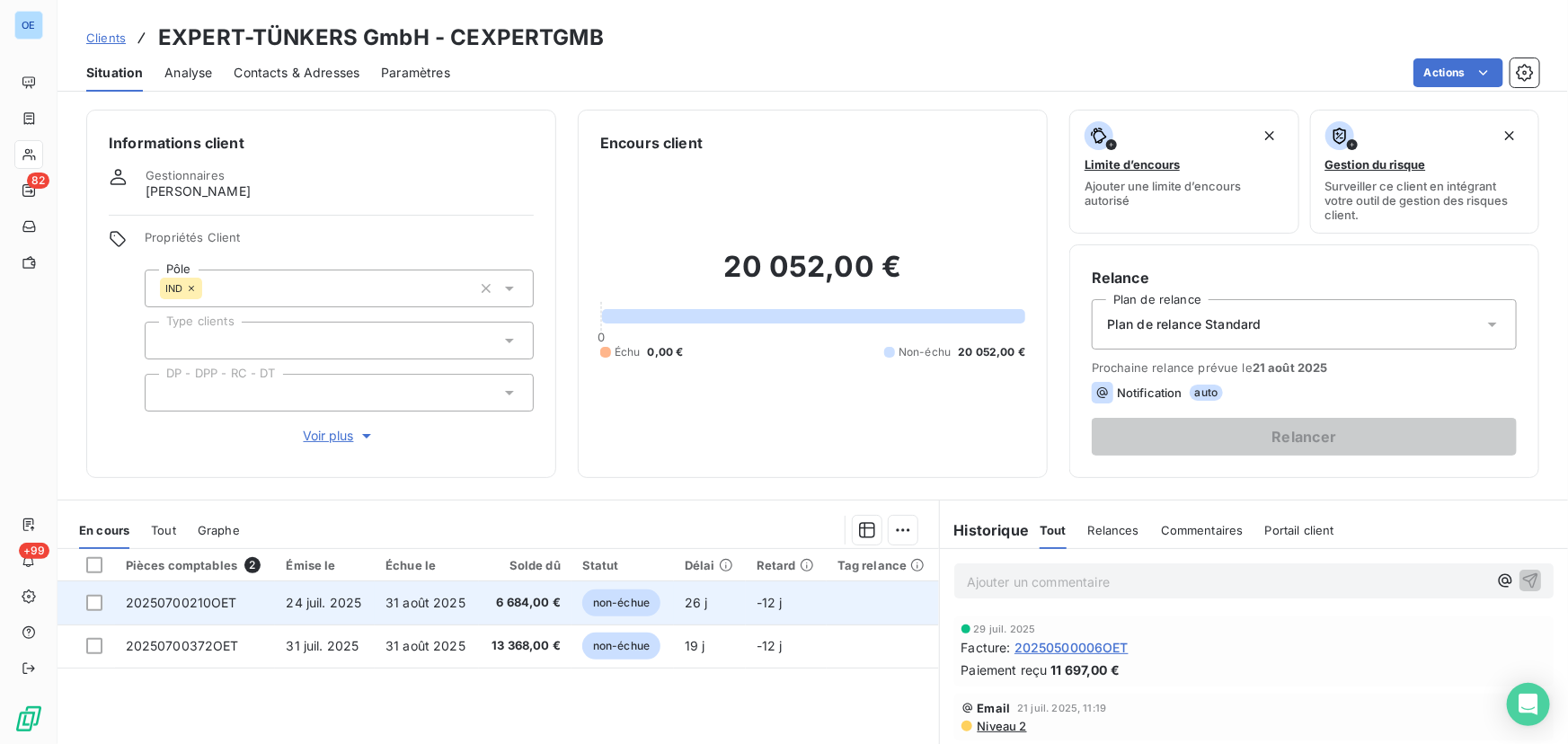
click at [600, 566] on span "non-échue" at bounding box center [621, 602] width 78 height 27
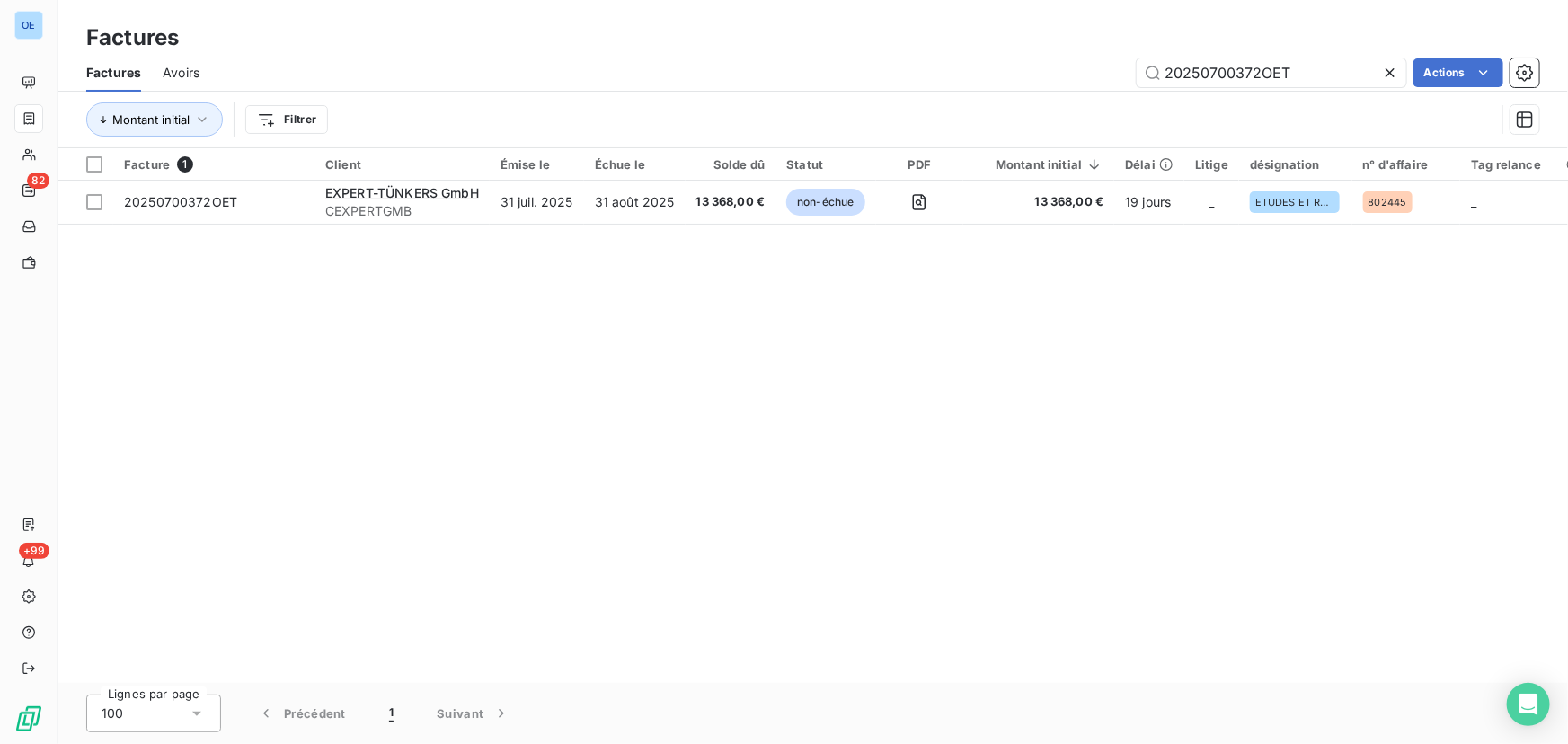
drag, startPoint x: 1327, startPoint y: 73, endPoint x: 992, endPoint y: 91, distance: 335.5
click at [992, 91] on div "Factures Avoirs 20250700372OET Actions Montant initial Filtrer" at bounding box center [813, 100] width 1511 height 93
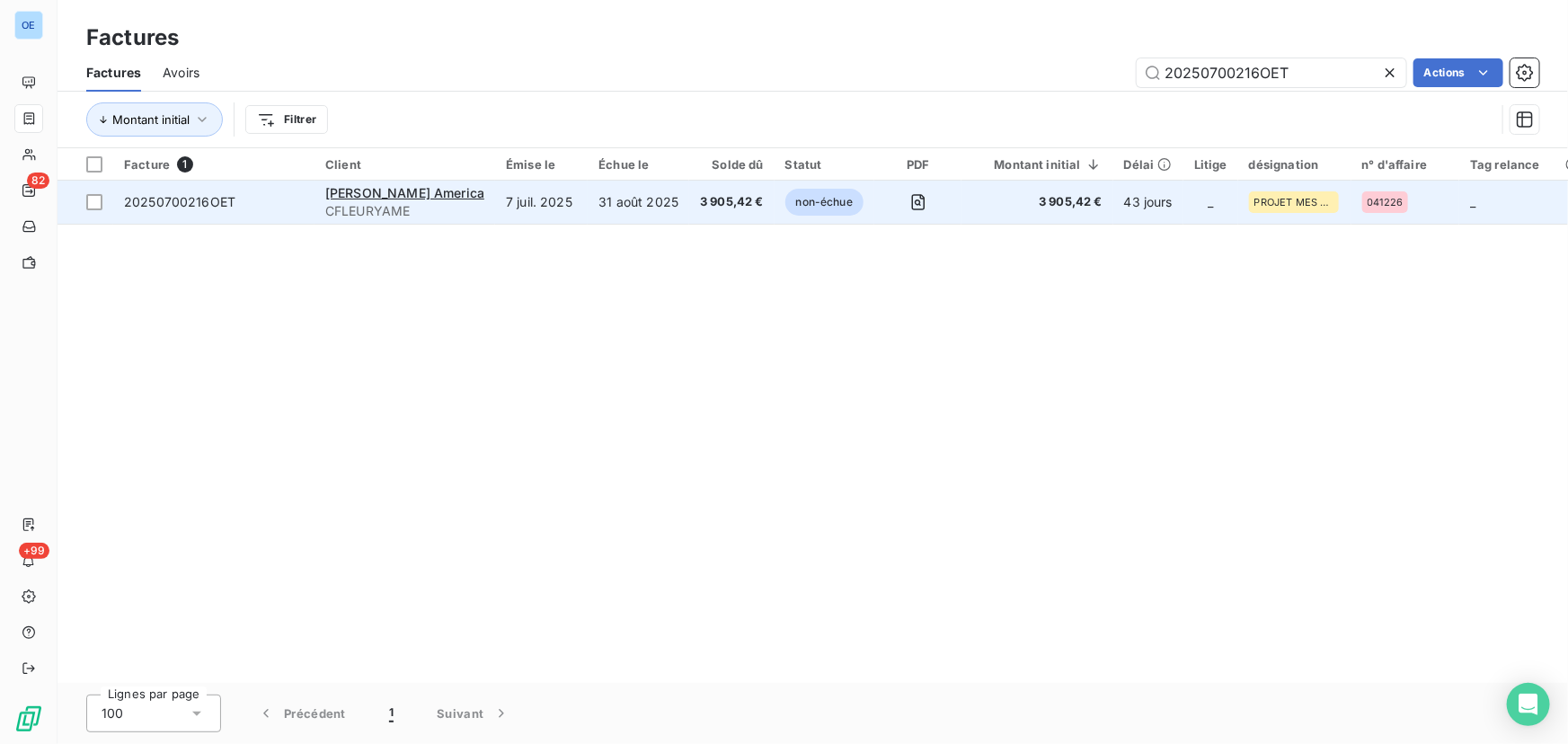
type input "20250700216OET"
click at [706, 208] on span "3 905,42 €" at bounding box center [731, 202] width 64 height 18
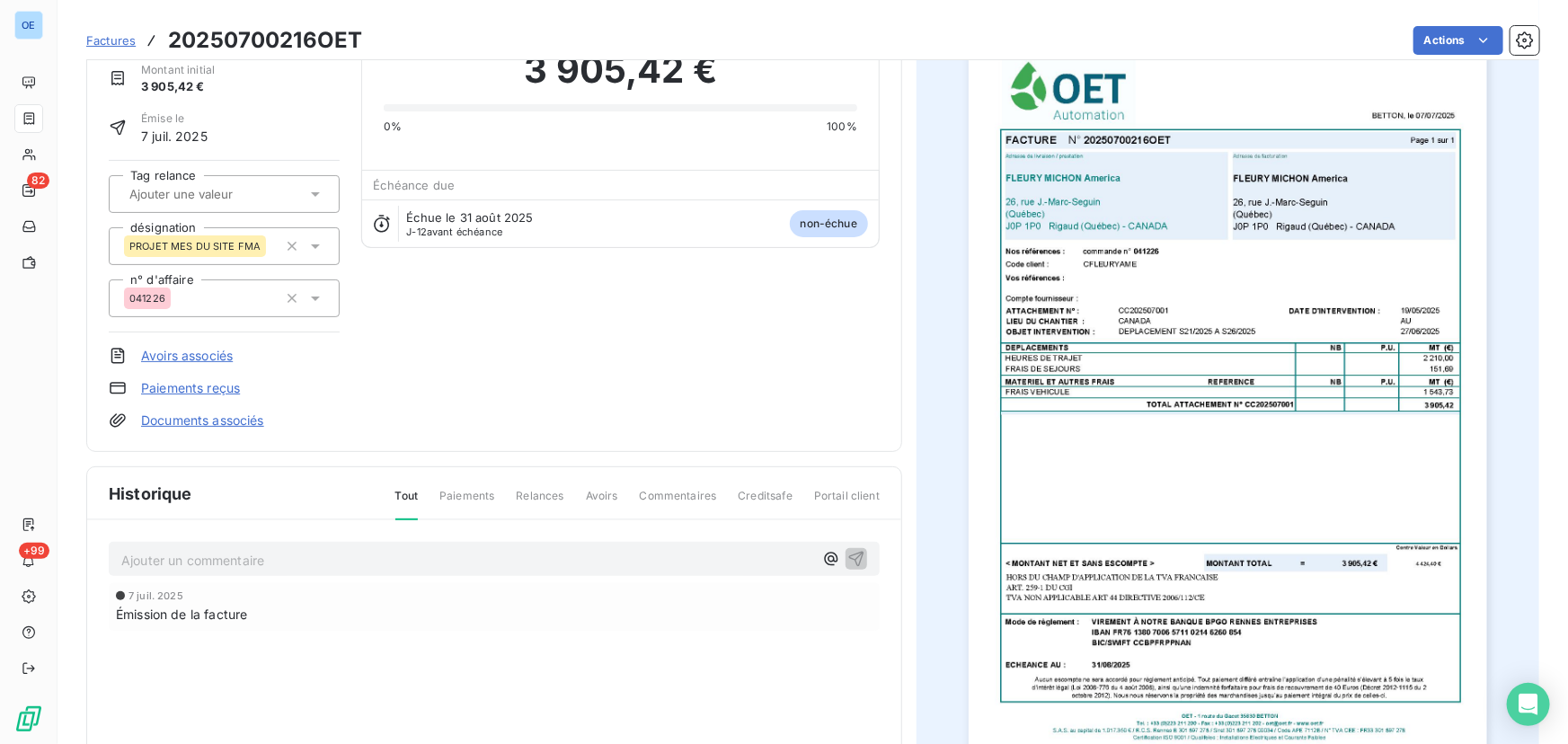
scroll to position [164, 0]
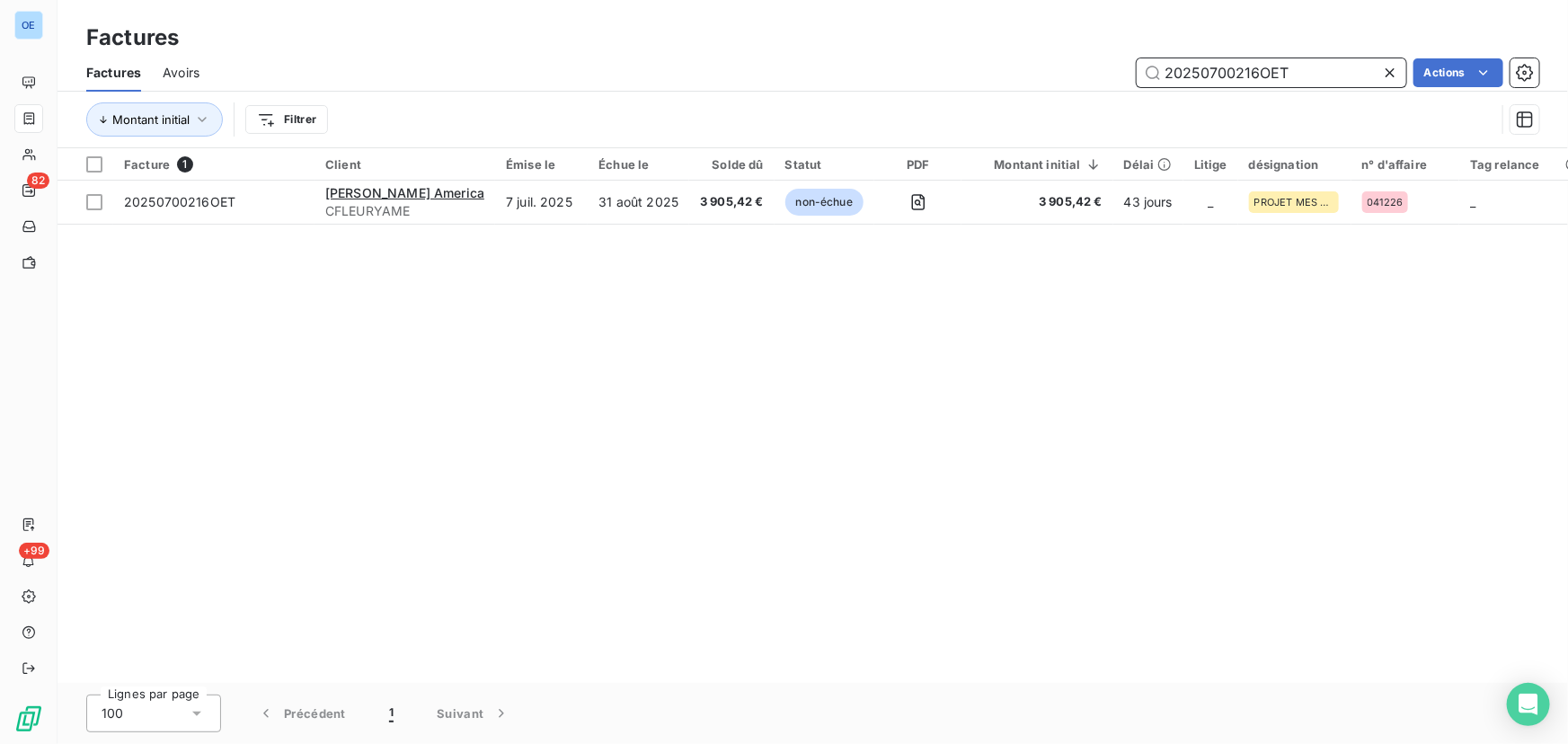
drag, startPoint x: 1313, startPoint y: 72, endPoint x: 1064, endPoint y: 76, distance: 249.0
click at [1064, 76] on div "20250700216OET Actions" at bounding box center [880, 72] width 1318 height 29
paste input "40500081"
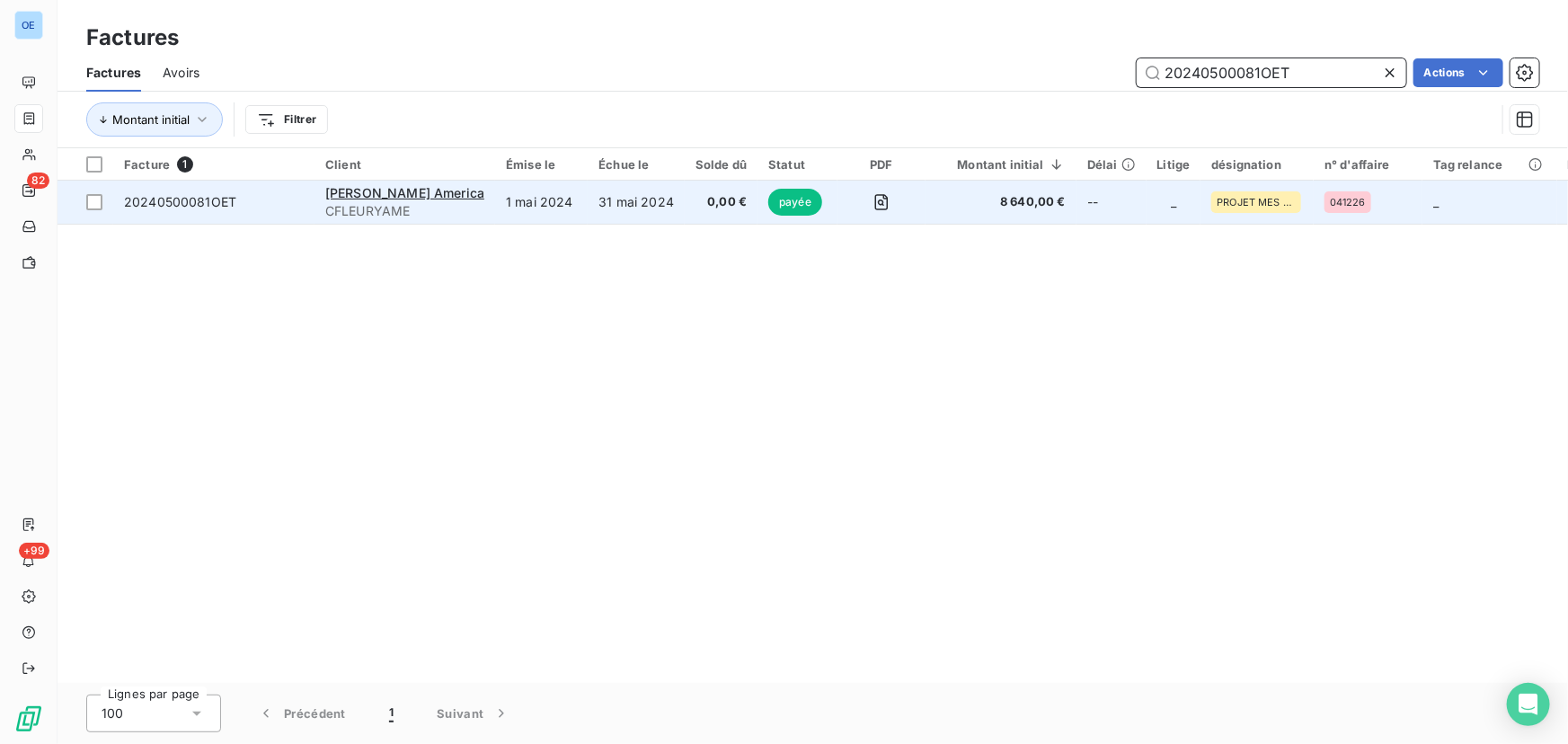
type input "20240500081OET"
click at [669, 199] on td "31 mai 2024" at bounding box center [636, 202] width 97 height 43
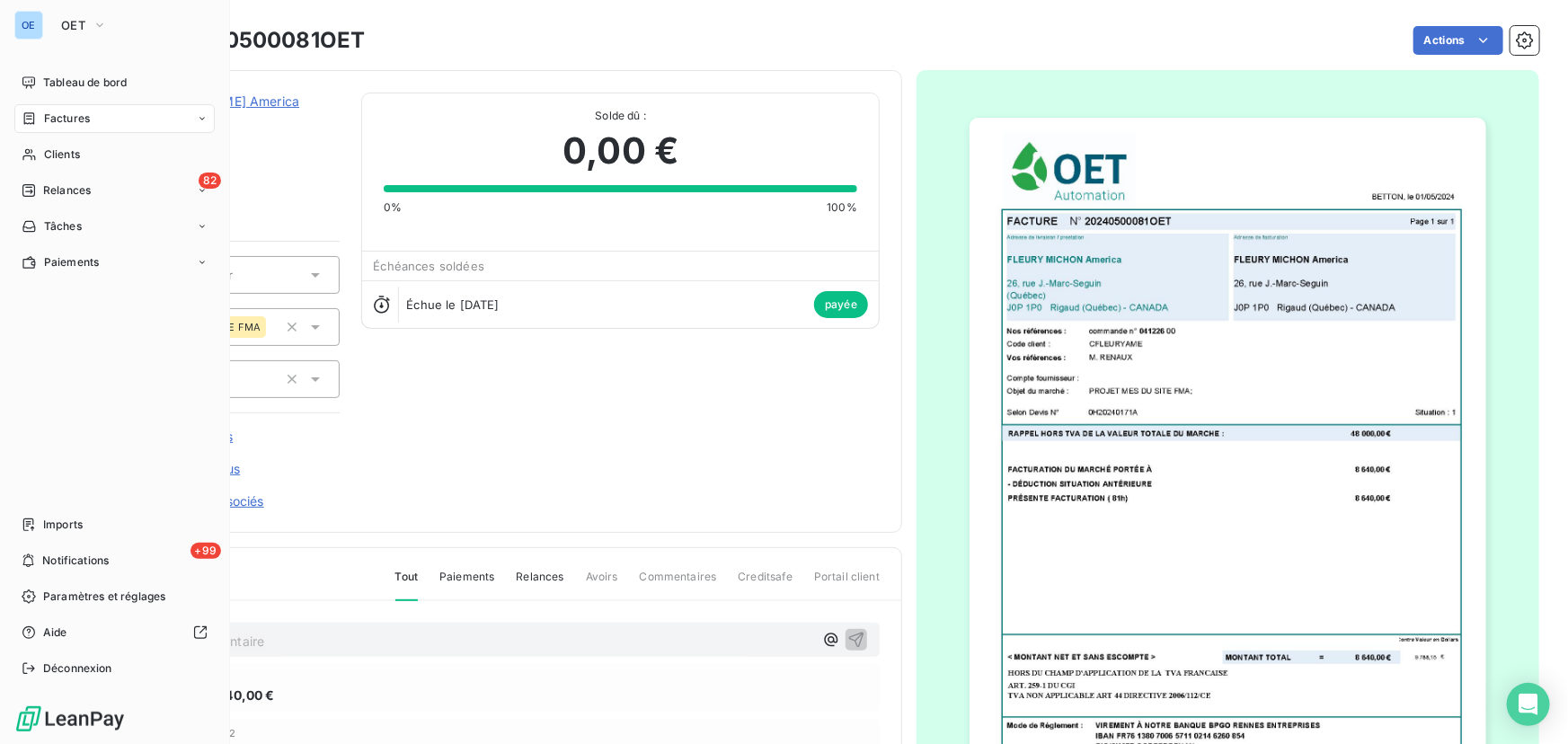
click at [63, 117] on span "Factures" at bounding box center [67, 118] width 45 height 16
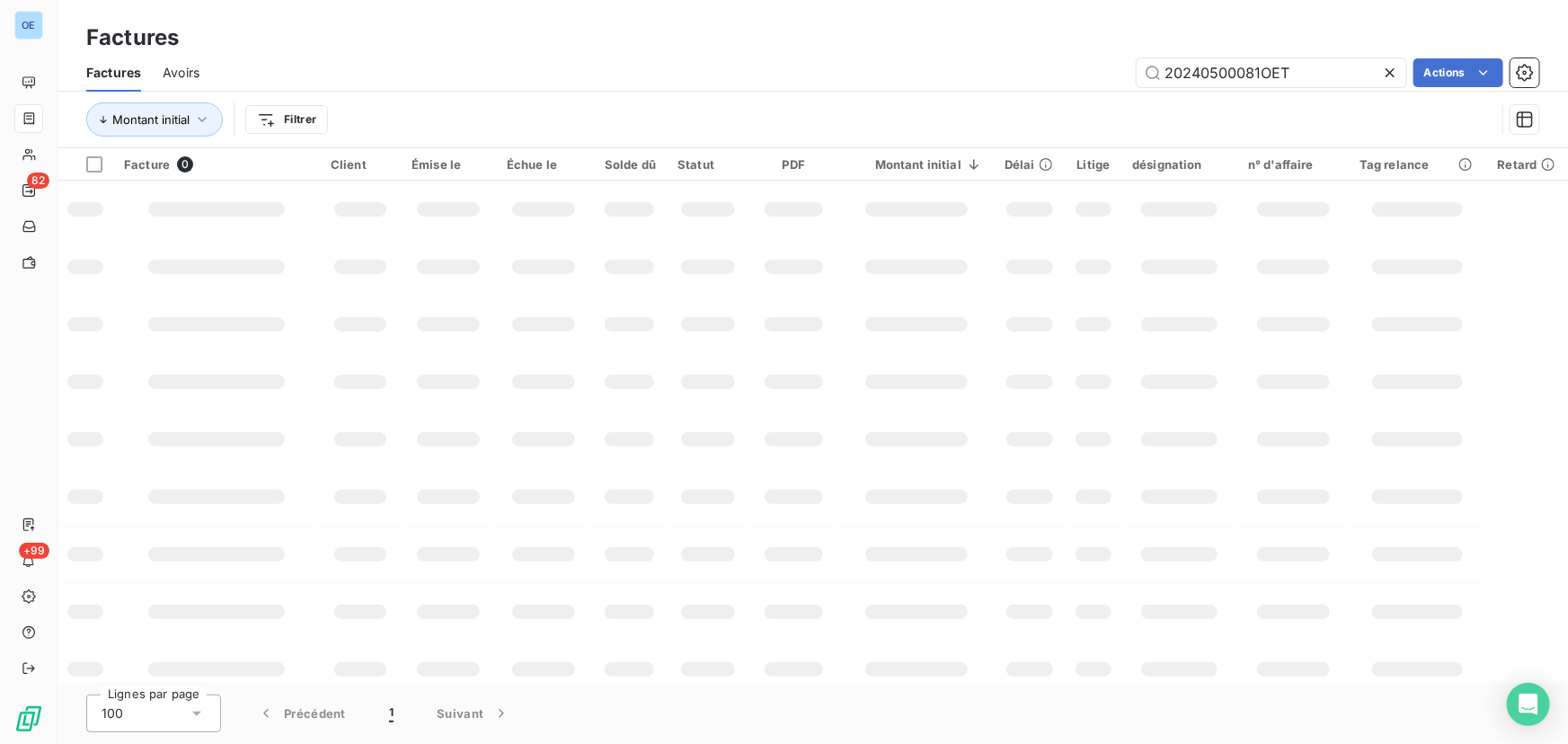
drag, startPoint x: 1318, startPoint y: 76, endPoint x: 1078, endPoint y: 82, distance: 240.1
click at [1078, 82] on div "20240500081OET Actions" at bounding box center [880, 72] width 1318 height 29
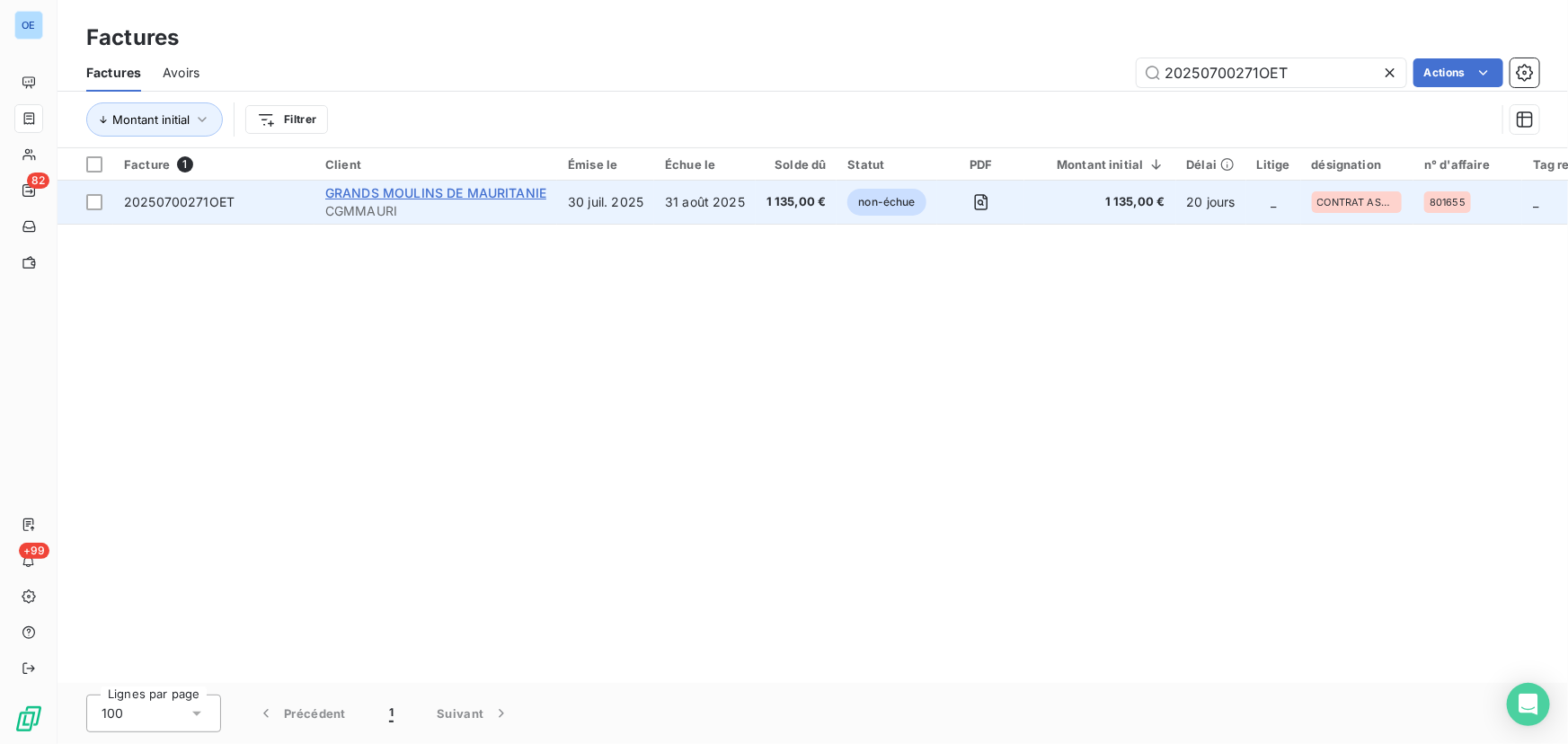
type input "20250700271OET"
click at [418, 191] on span "GRANDS MOULINS DE MAURITANIE" at bounding box center [435, 192] width 221 height 15
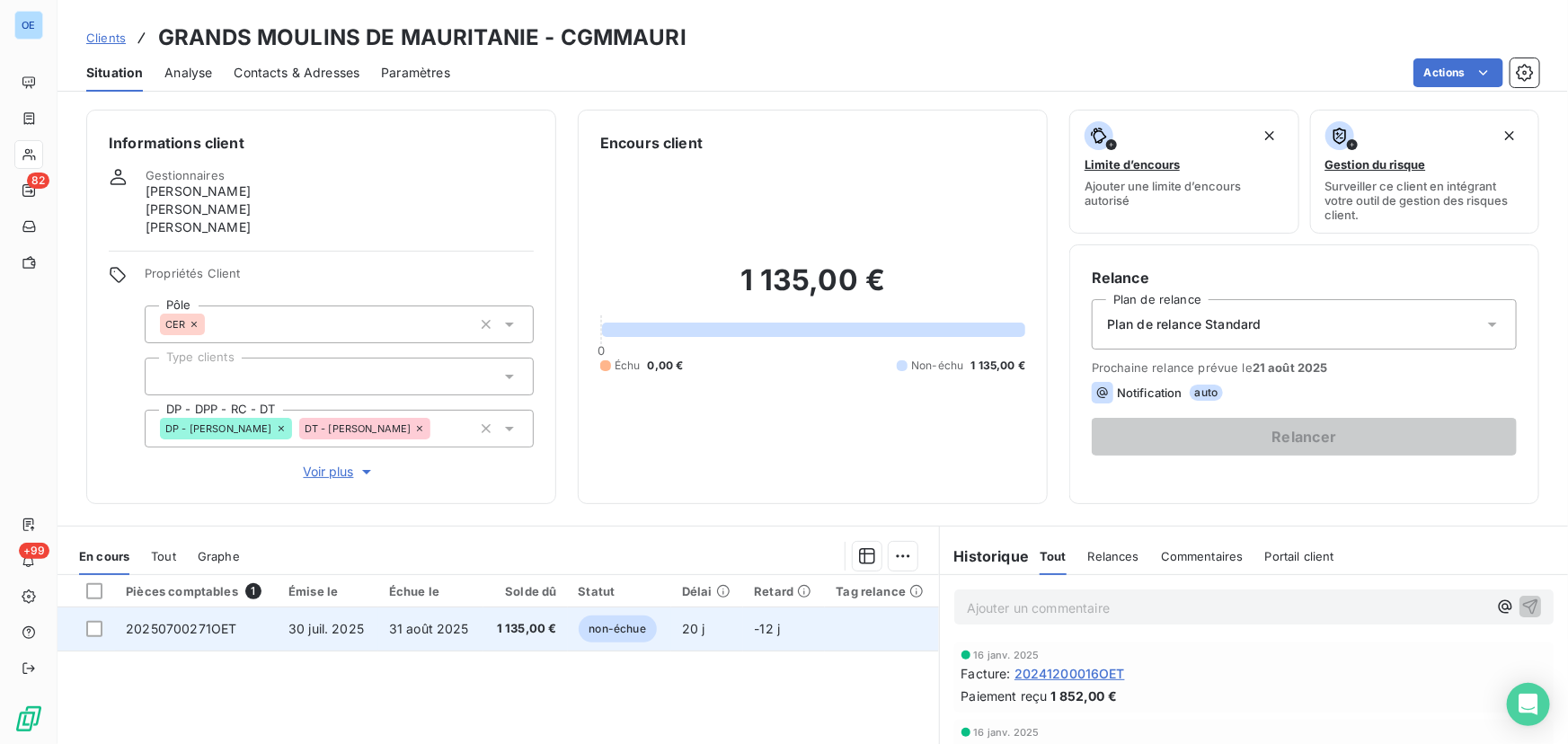
click at [512, 566] on span "1 135,00 €" at bounding box center [526, 628] width 63 height 18
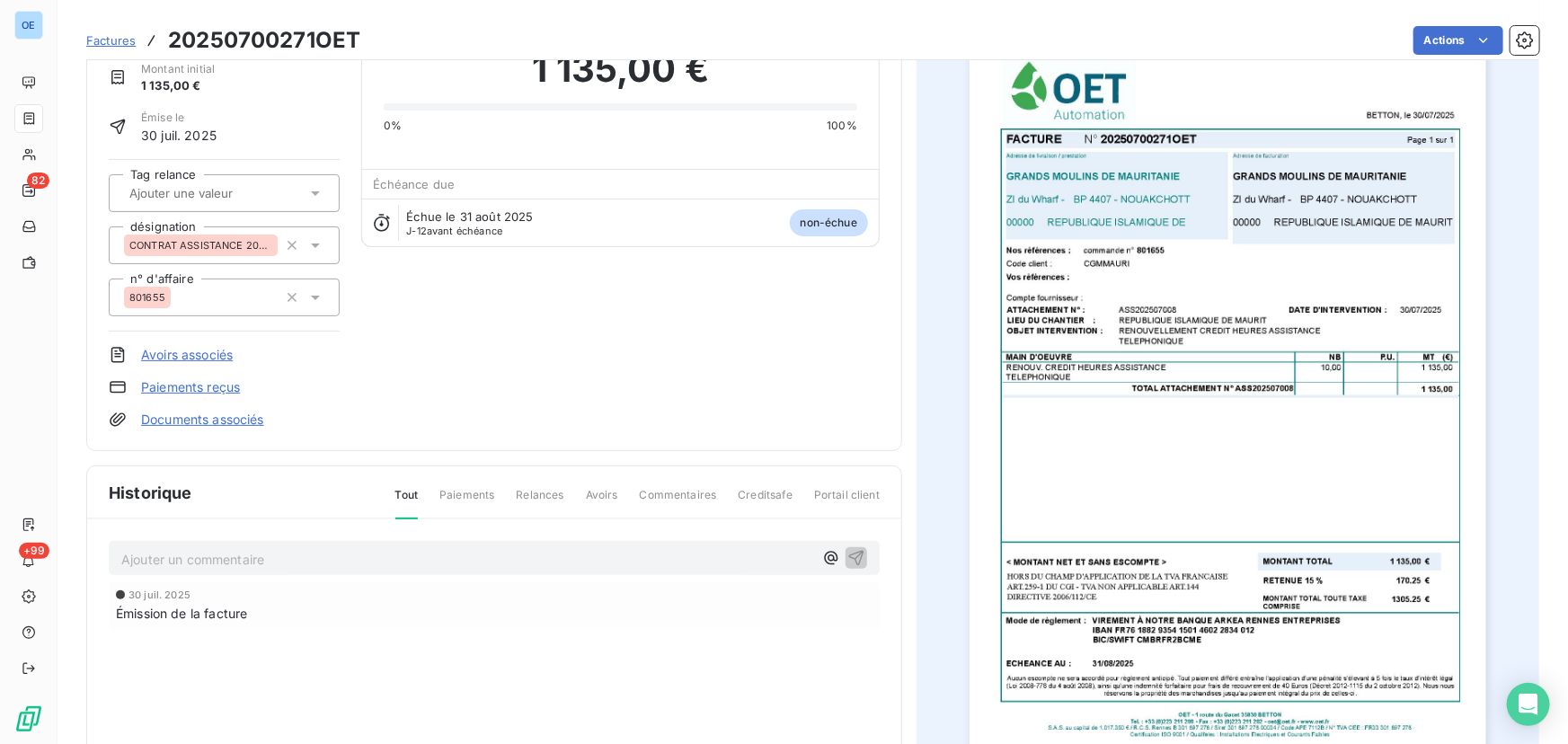
scroll to position [81, 0]
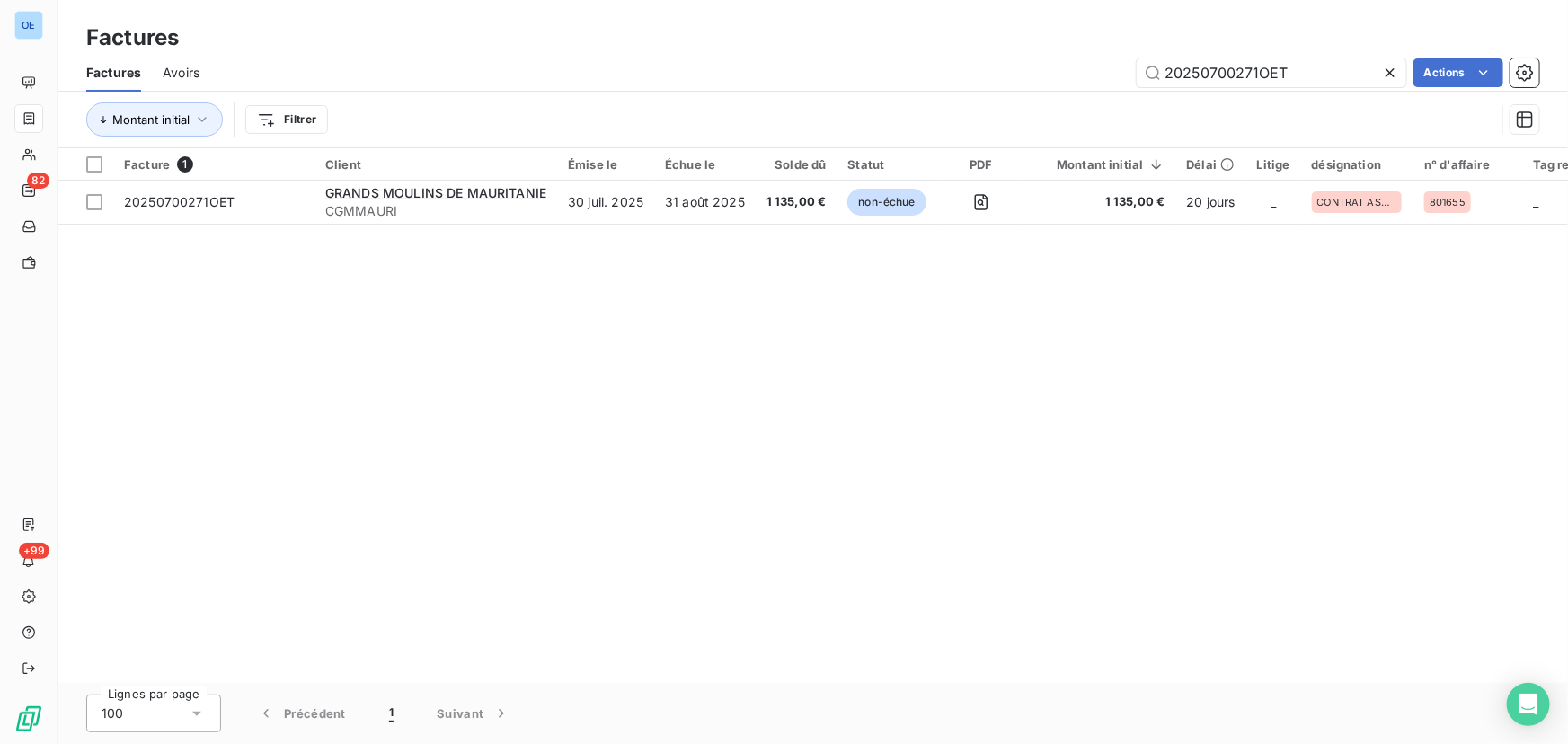
drag, startPoint x: 1311, startPoint y: 64, endPoint x: 1069, endPoint y: 70, distance: 242.1
click at [1069, 70] on div "20250700271OET Actions" at bounding box center [880, 72] width 1318 height 29
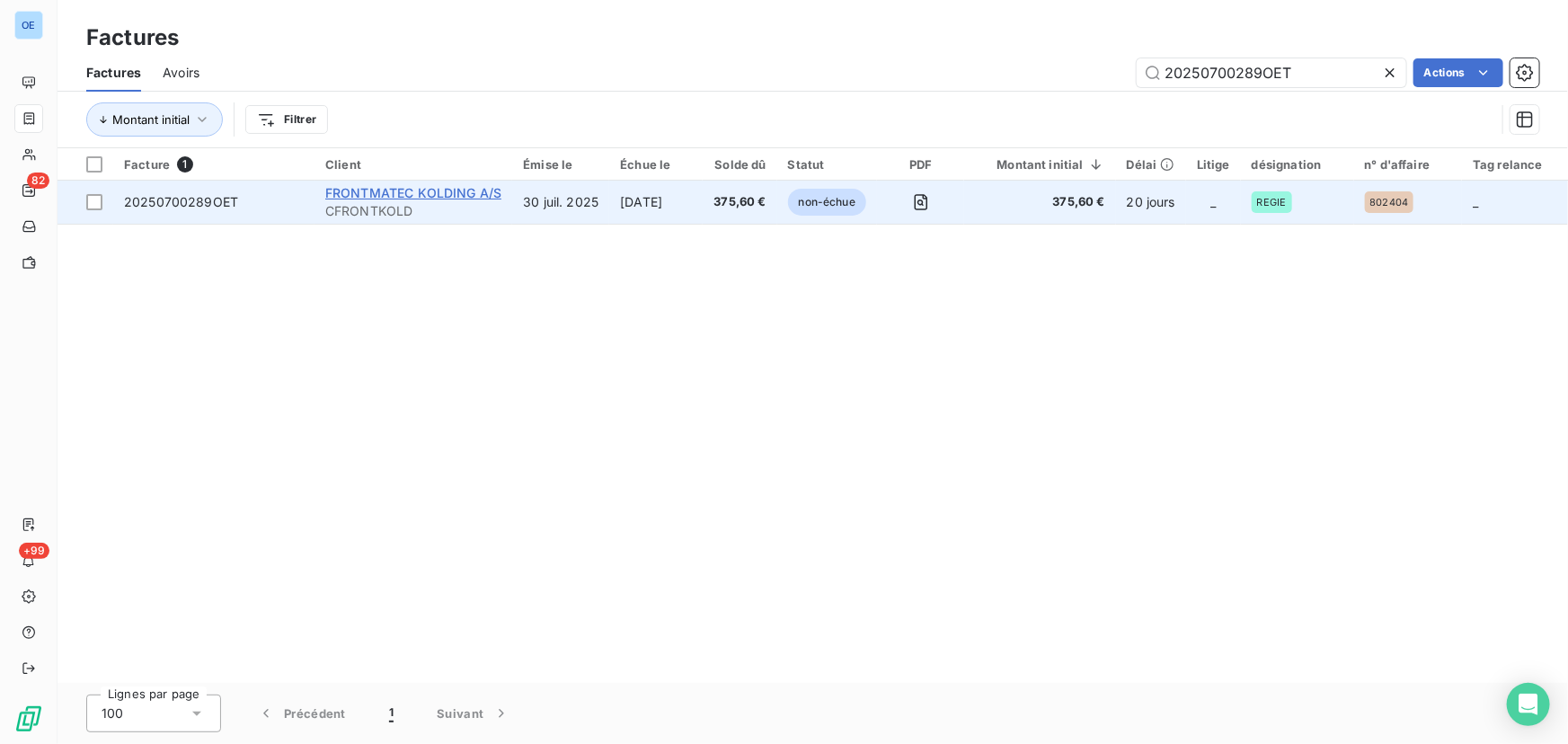
type input "20250700289OET"
click at [432, 189] on span "FRONTMATEC KOLDING A/S" at bounding box center [413, 192] width 176 height 15
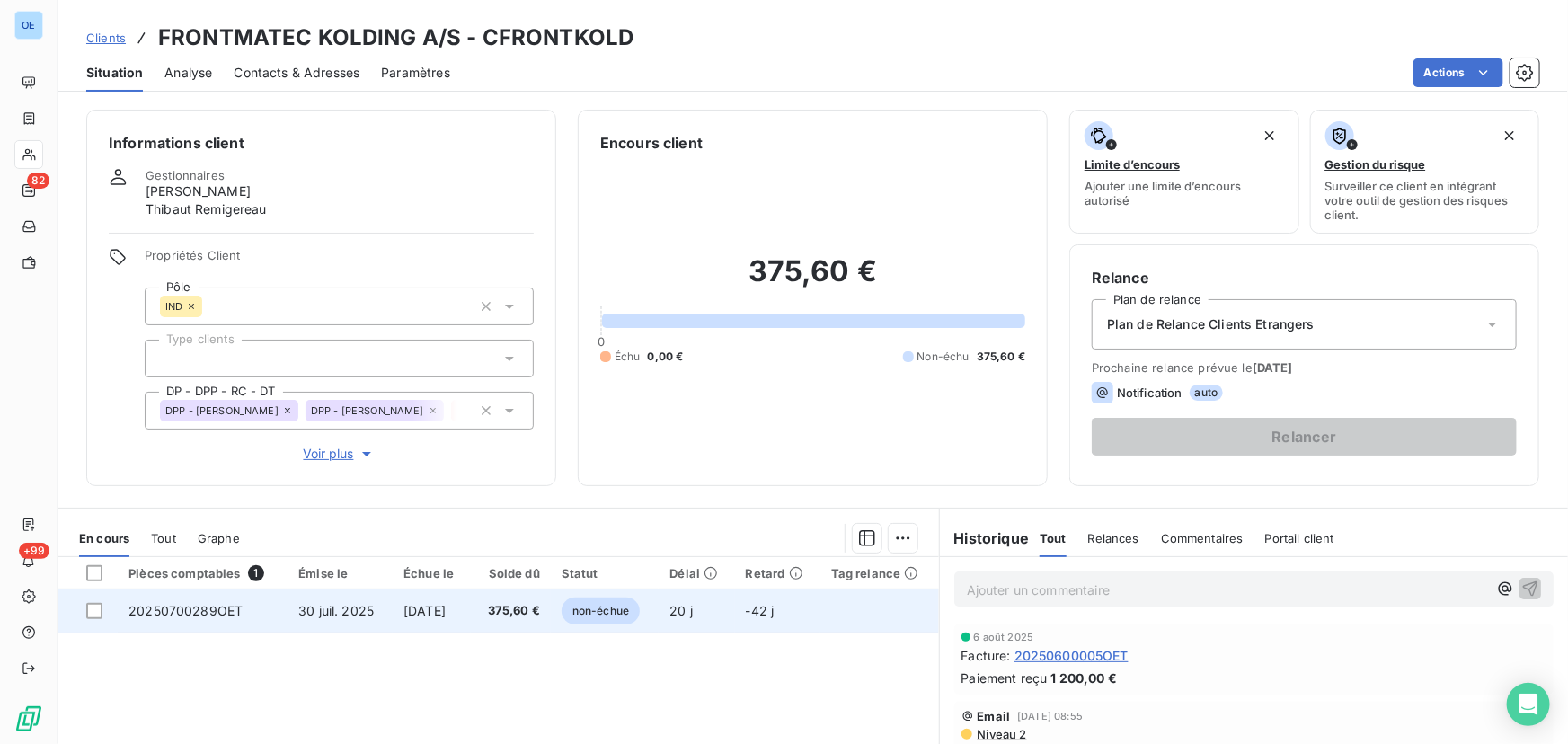
click at [532, 566] on span "375,60 €" at bounding box center [510, 610] width 58 height 18
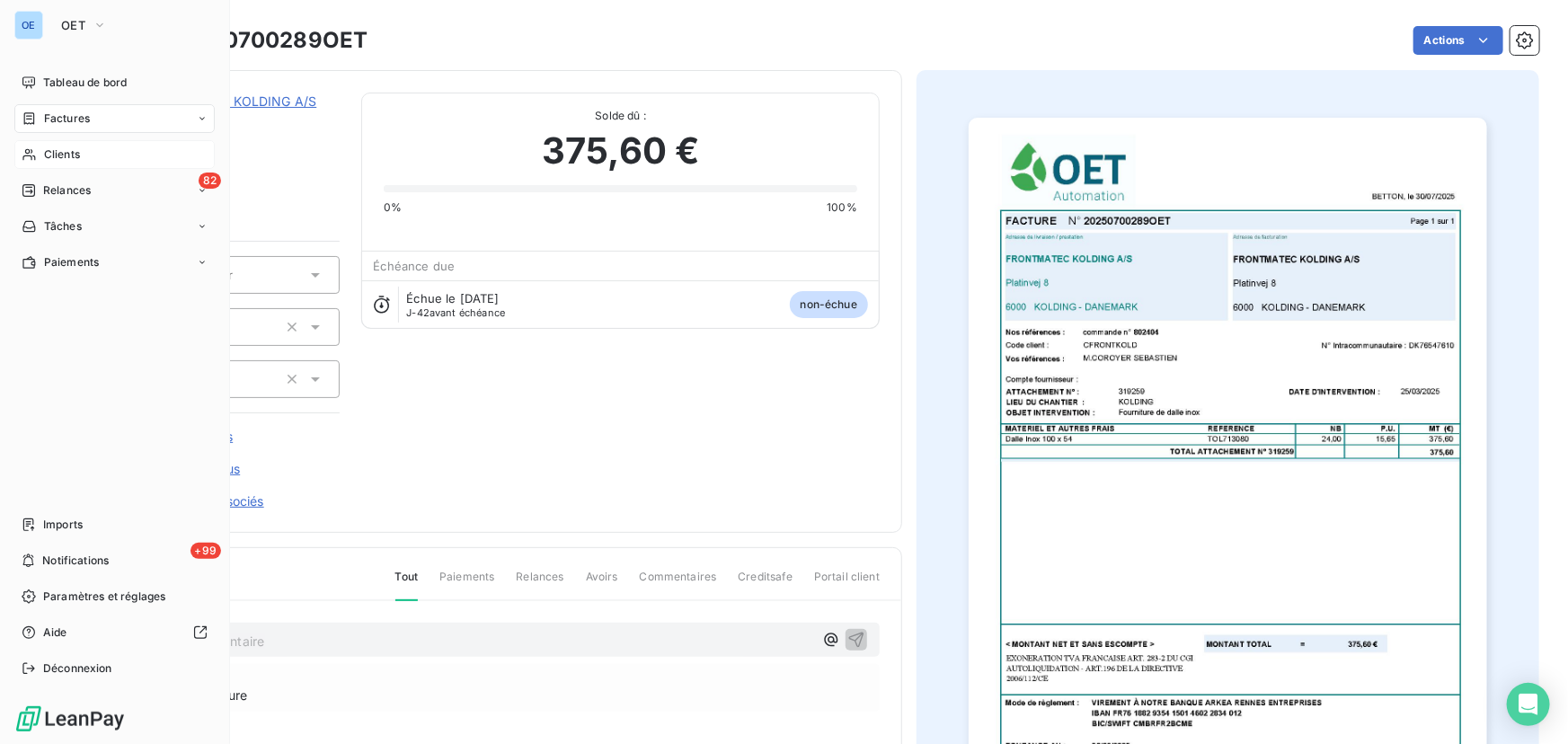
click at [69, 140] on div "Clients" at bounding box center [115, 154] width 200 height 29
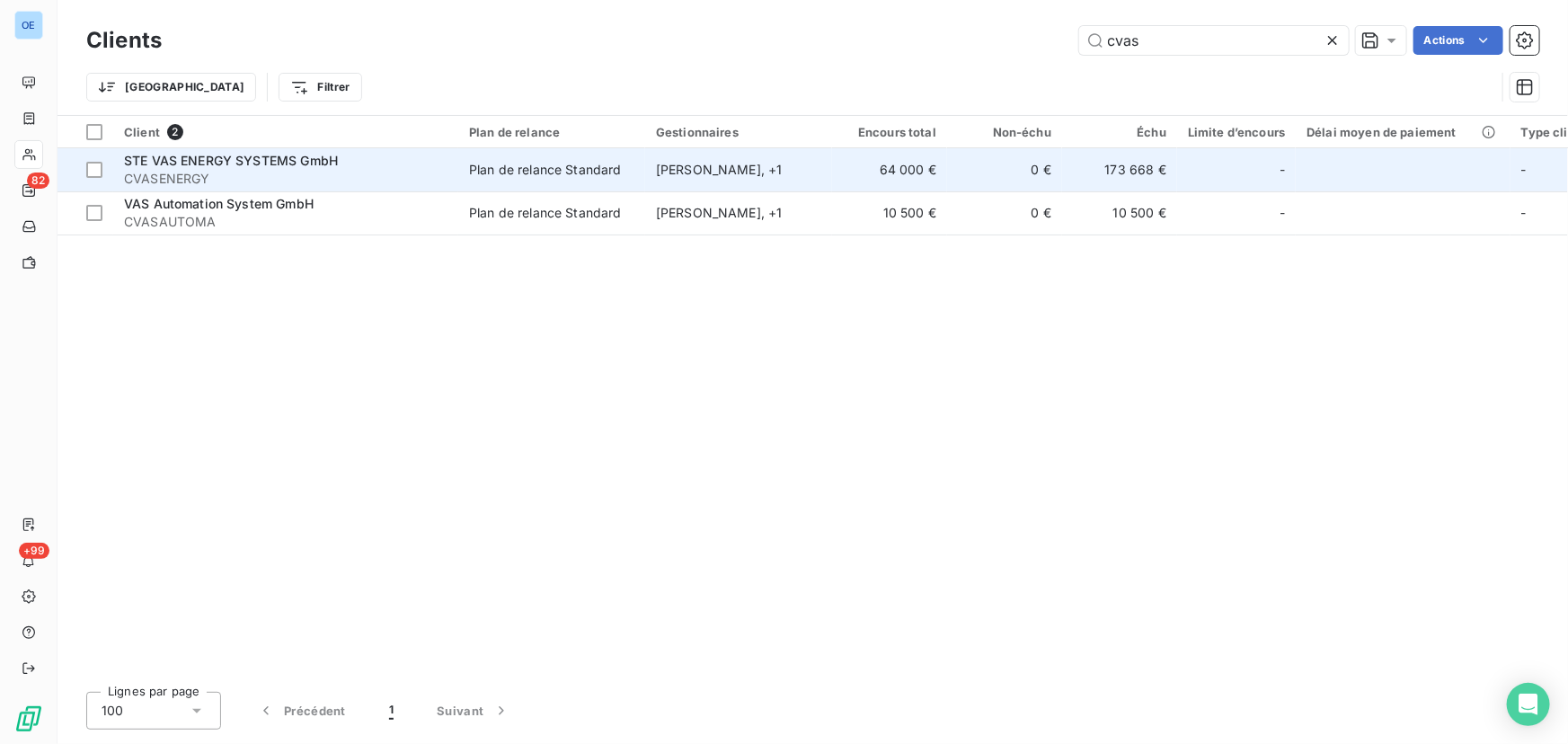
type input "cvas"
click at [255, 170] on span "CVASENERGY" at bounding box center [285, 178] width 323 height 18
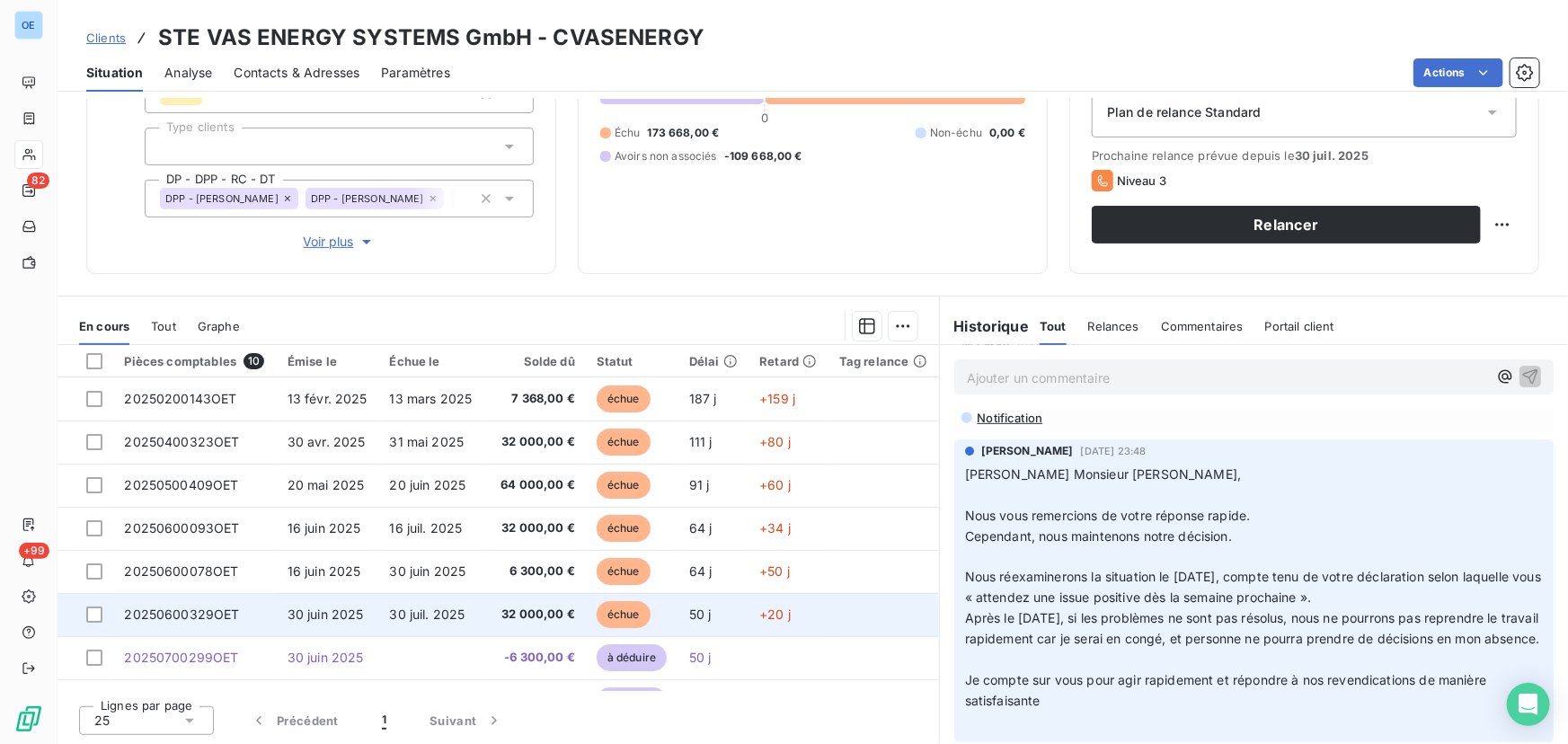
click at [614, 566] on span "échue" at bounding box center [623, 614] width 54 height 27
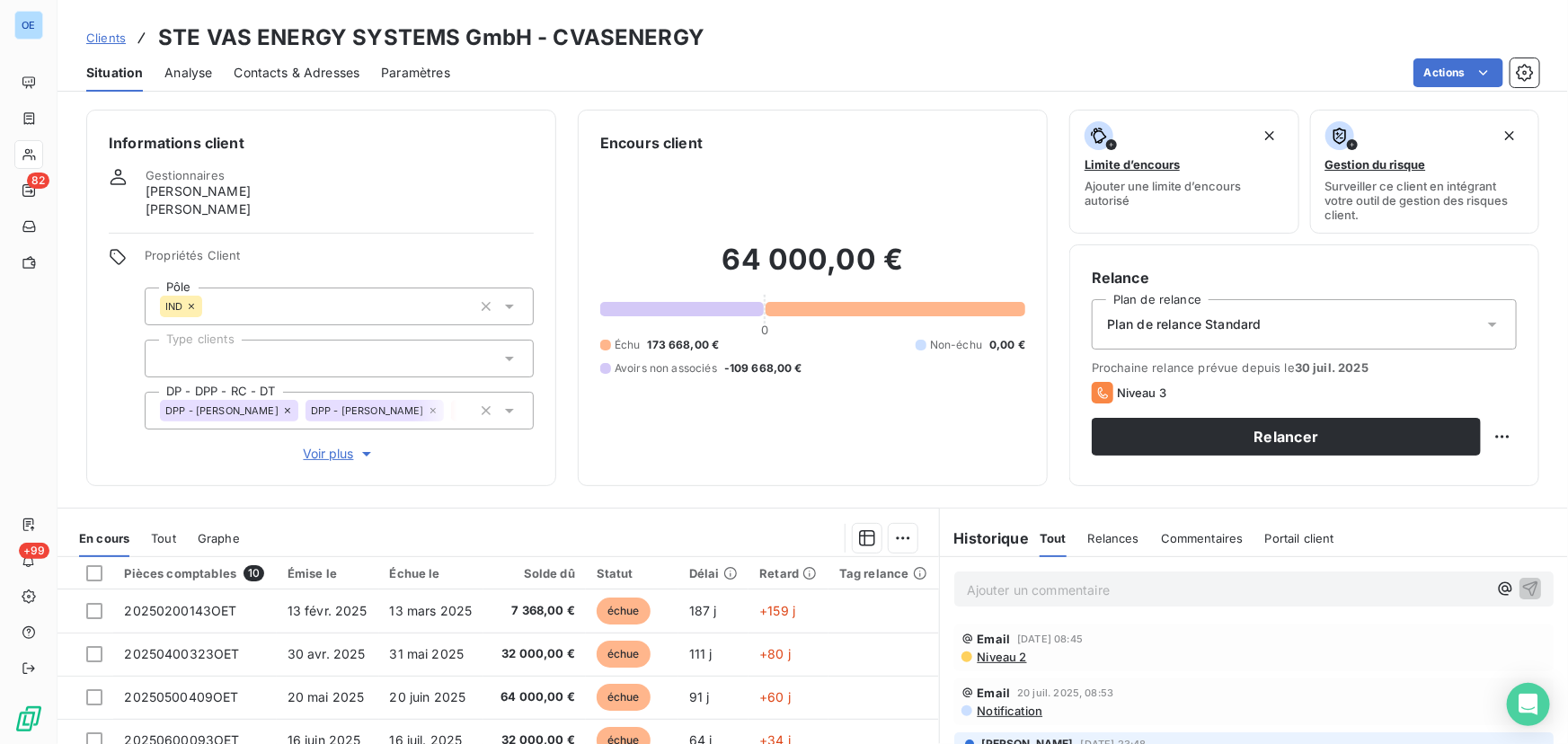
click at [985, 18] on div "Clients STE VAS ENERGY SYSTEMS GmbH - CVASENERGY Situation Analyse Contacts & A…" at bounding box center [813, 45] width 1511 height 92
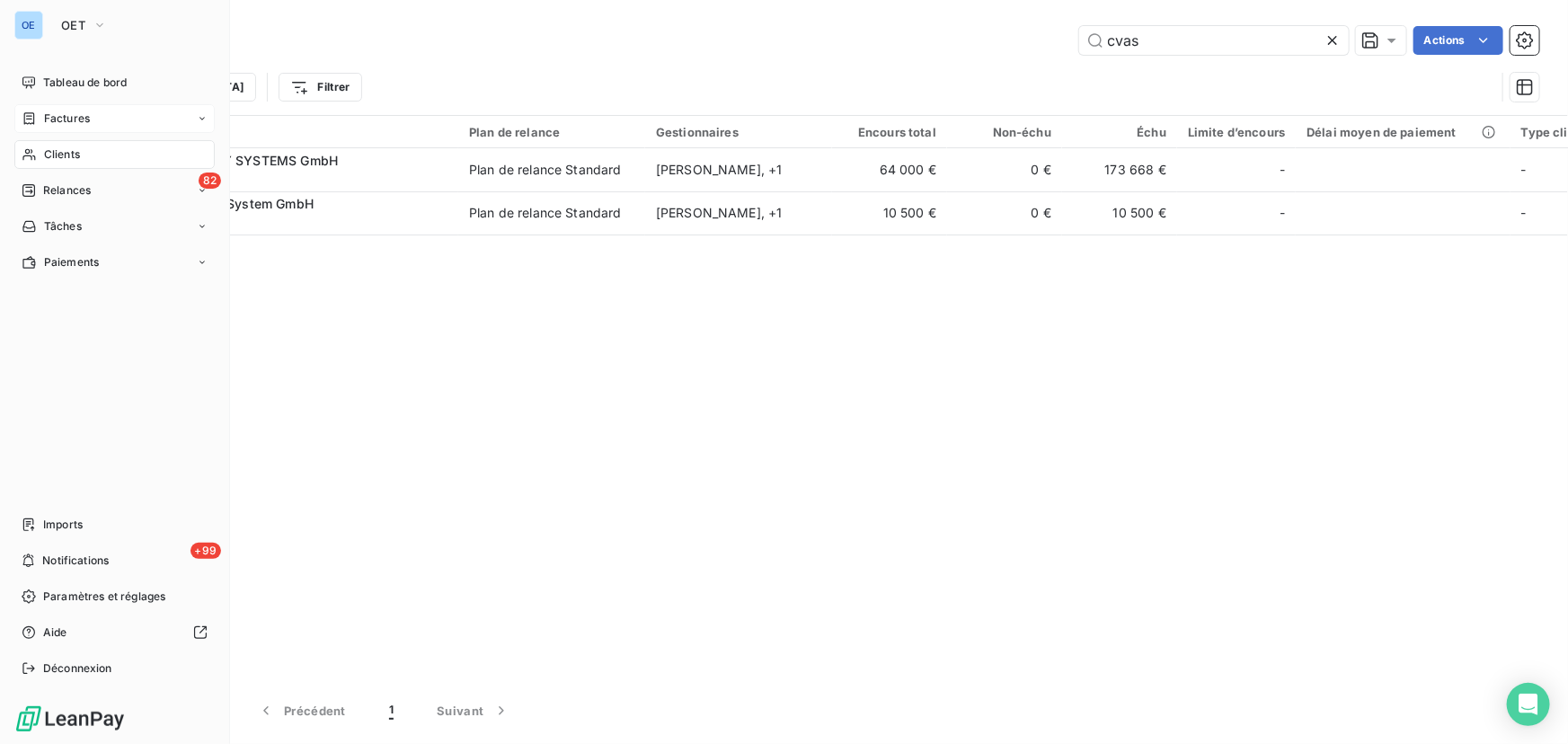
drag, startPoint x: 55, startPoint y: 106, endPoint x: 146, endPoint y: 130, distance: 94.1
click at [55, 106] on div "Factures" at bounding box center [115, 118] width 200 height 29
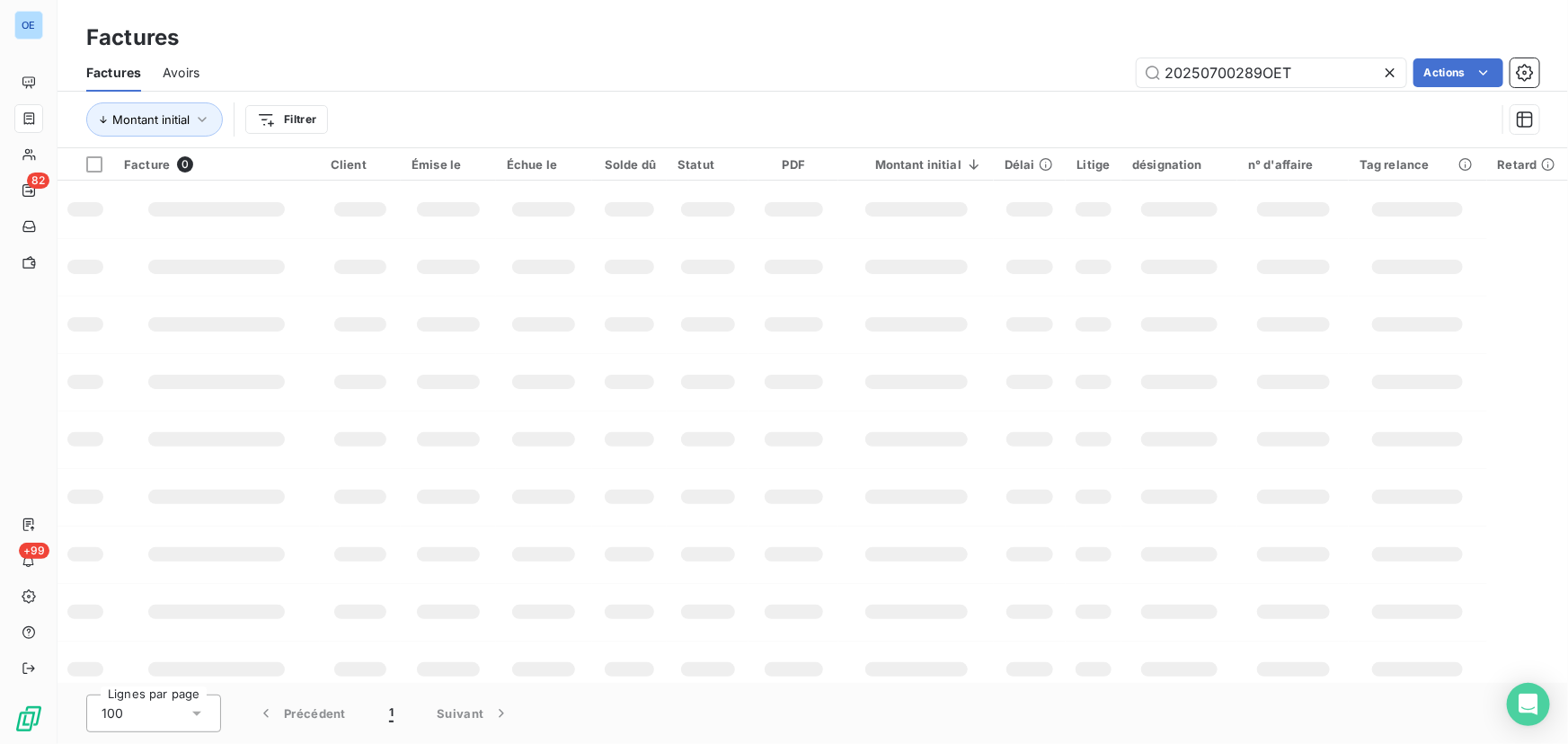
drag, startPoint x: 1329, startPoint y: 62, endPoint x: 1040, endPoint y: 73, distance: 289.2
click at [1040, 73] on div "20250700289OET Actions" at bounding box center [880, 72] width 1318 height 29
type input "20250700301OET"
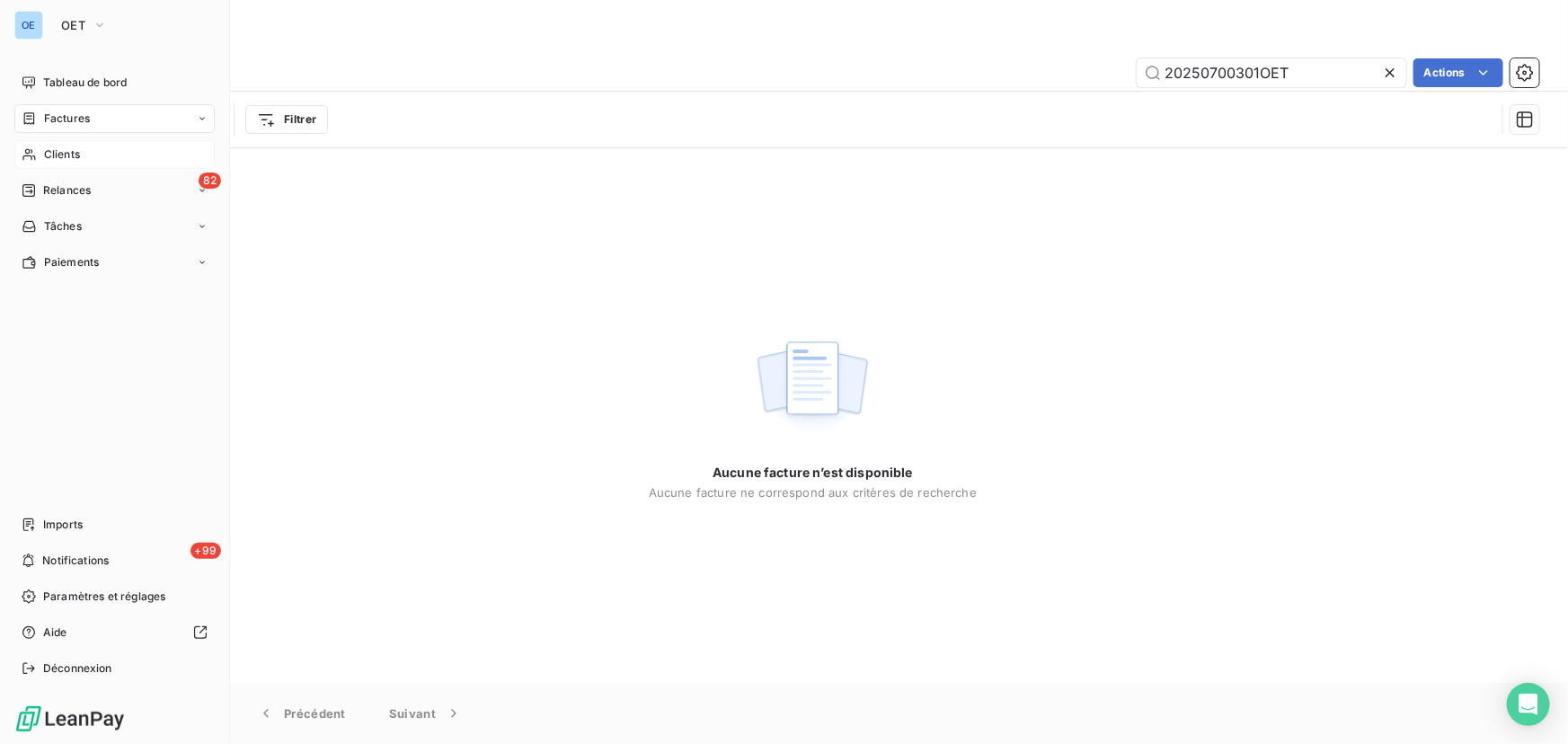
click at [64, 146] on span "Clients" at bounding box center [62, 154] width 36 height 16
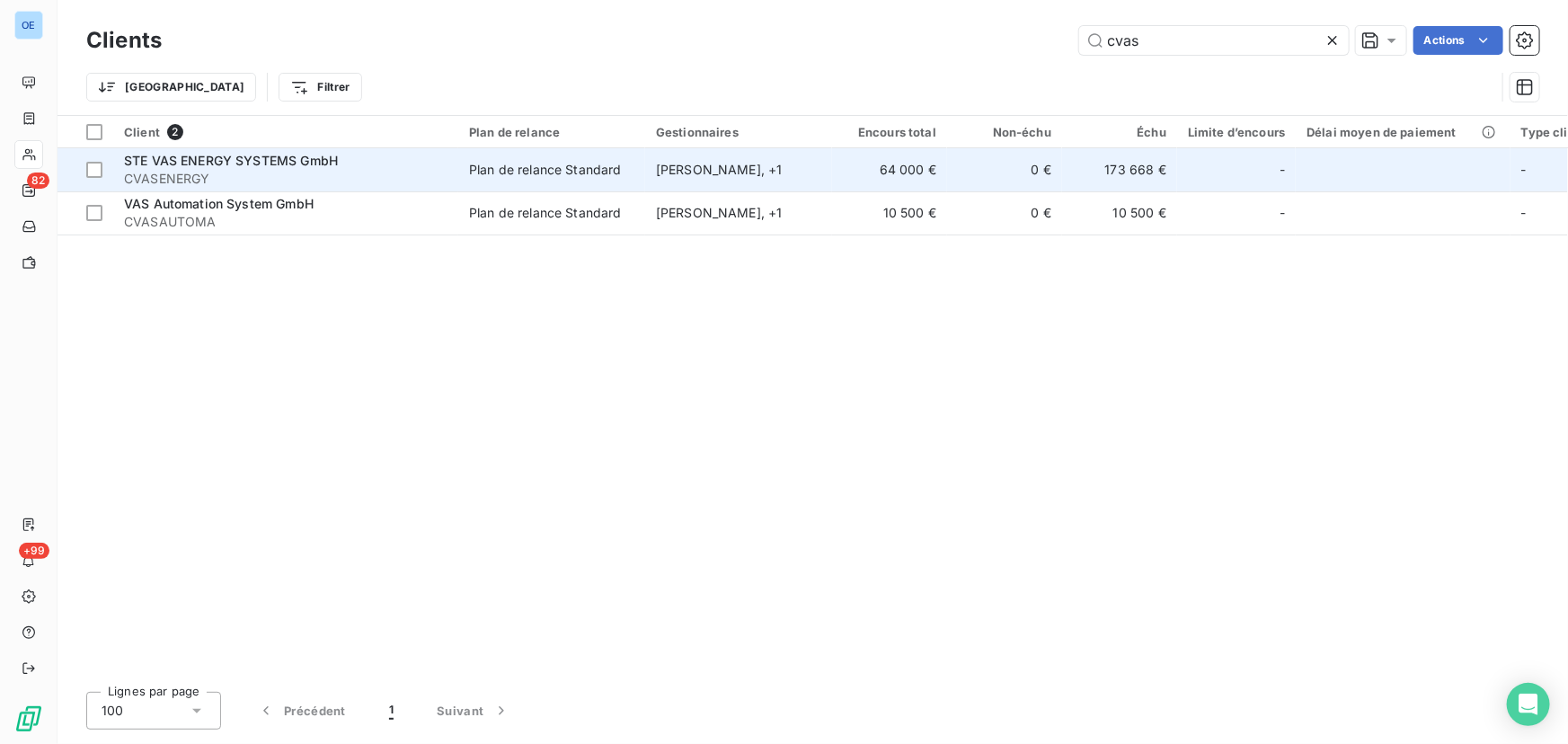
click at [499, 167] on div "Plan de relance Standard" at bounding box center [545, 169] width 153 height 18
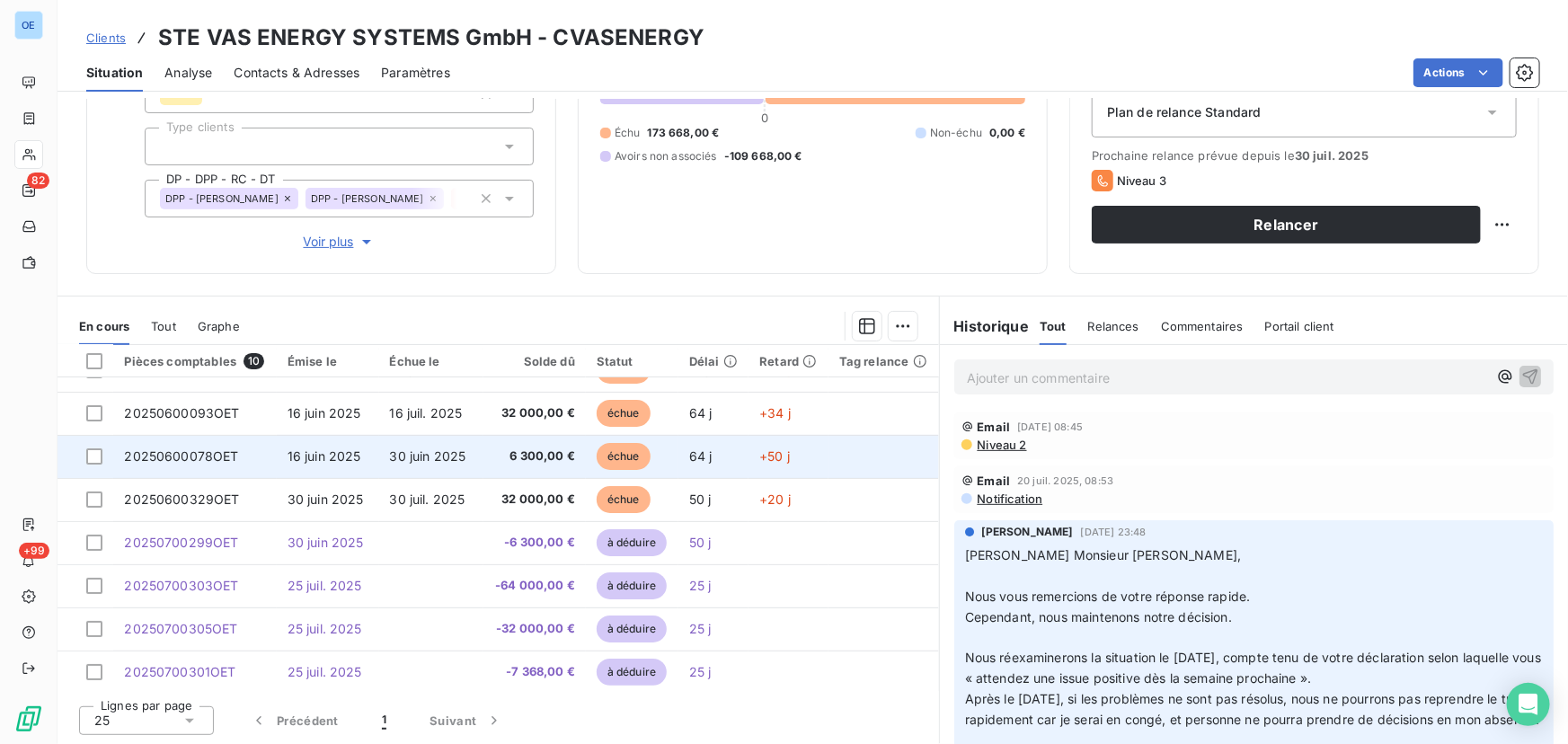
scroll to position [117, 0]
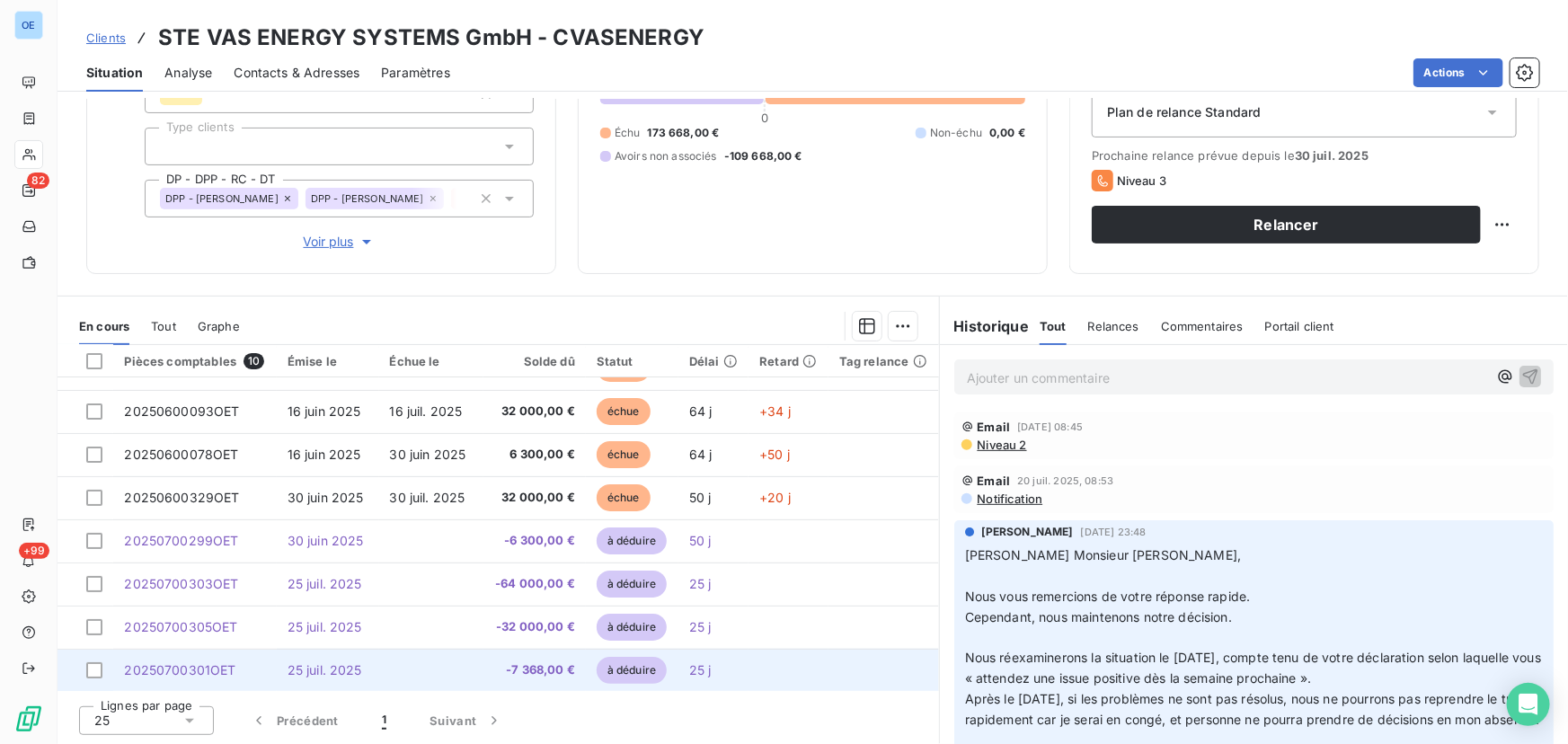
click at [327, 566] on span "25 juil. 2025" at bounding box center [325, 669] width 75 height 15
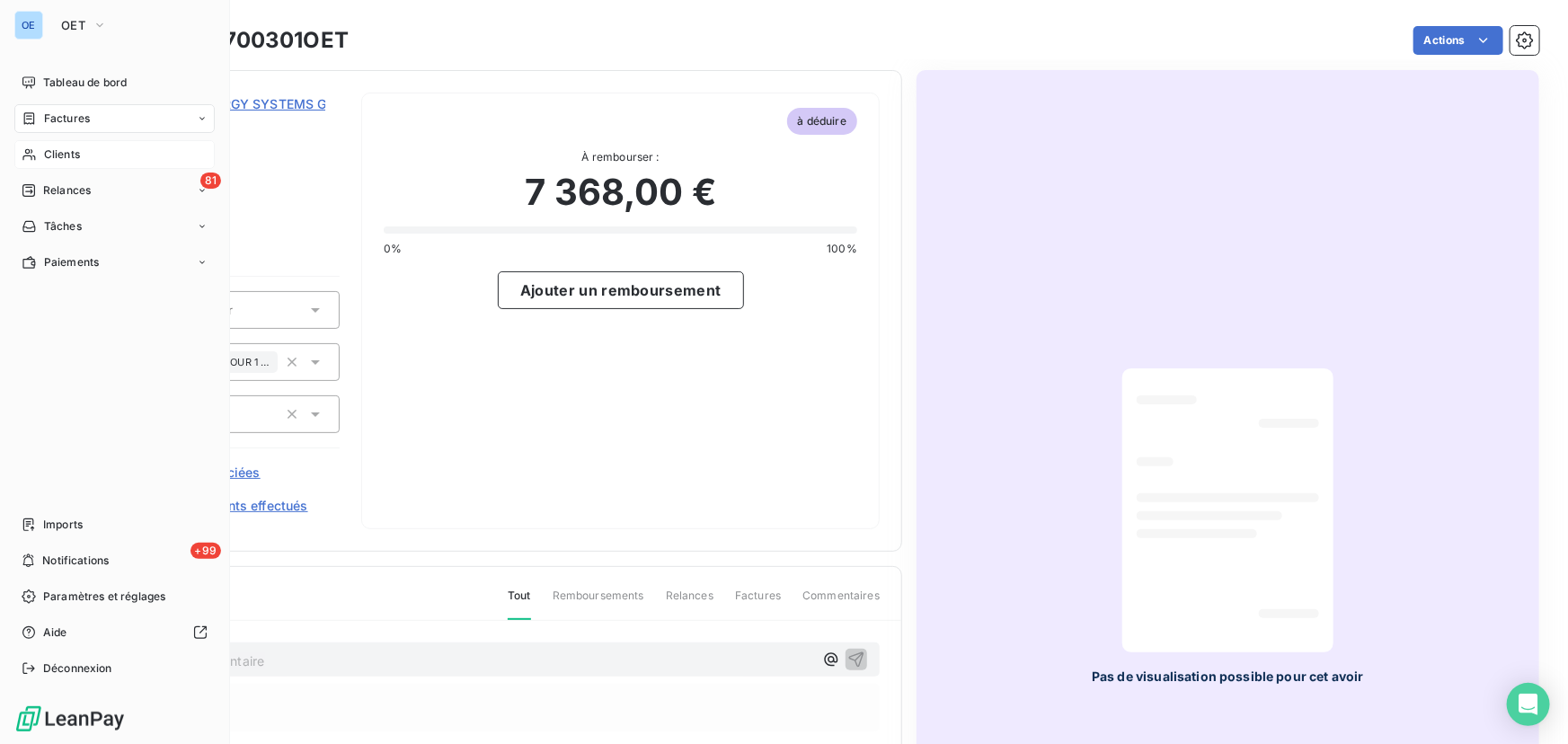
drag, startPoint x: 69, startPoint y: 123, endPoint x: 118, endPoint y: 121, distance: 49.0
click at [69, 123] on span "Factures" at bounding box center [67, 118] width 45 height 16
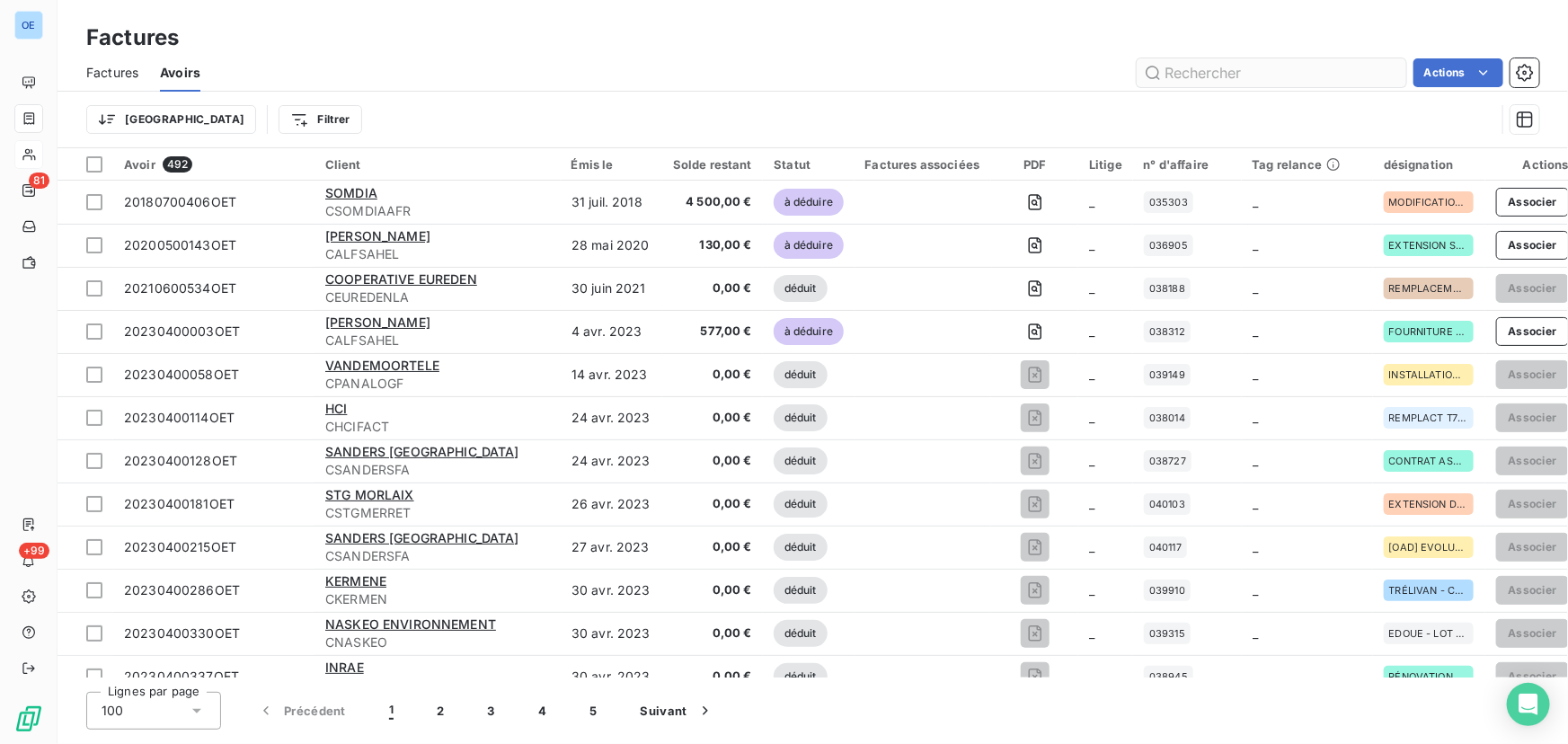
click at [1253, 63] on input "text" at bounding box center [1271, 72] width 269 height 29
click at [1253, 65] on input "text" at bounding box center [1271, 72] width 269 height 29
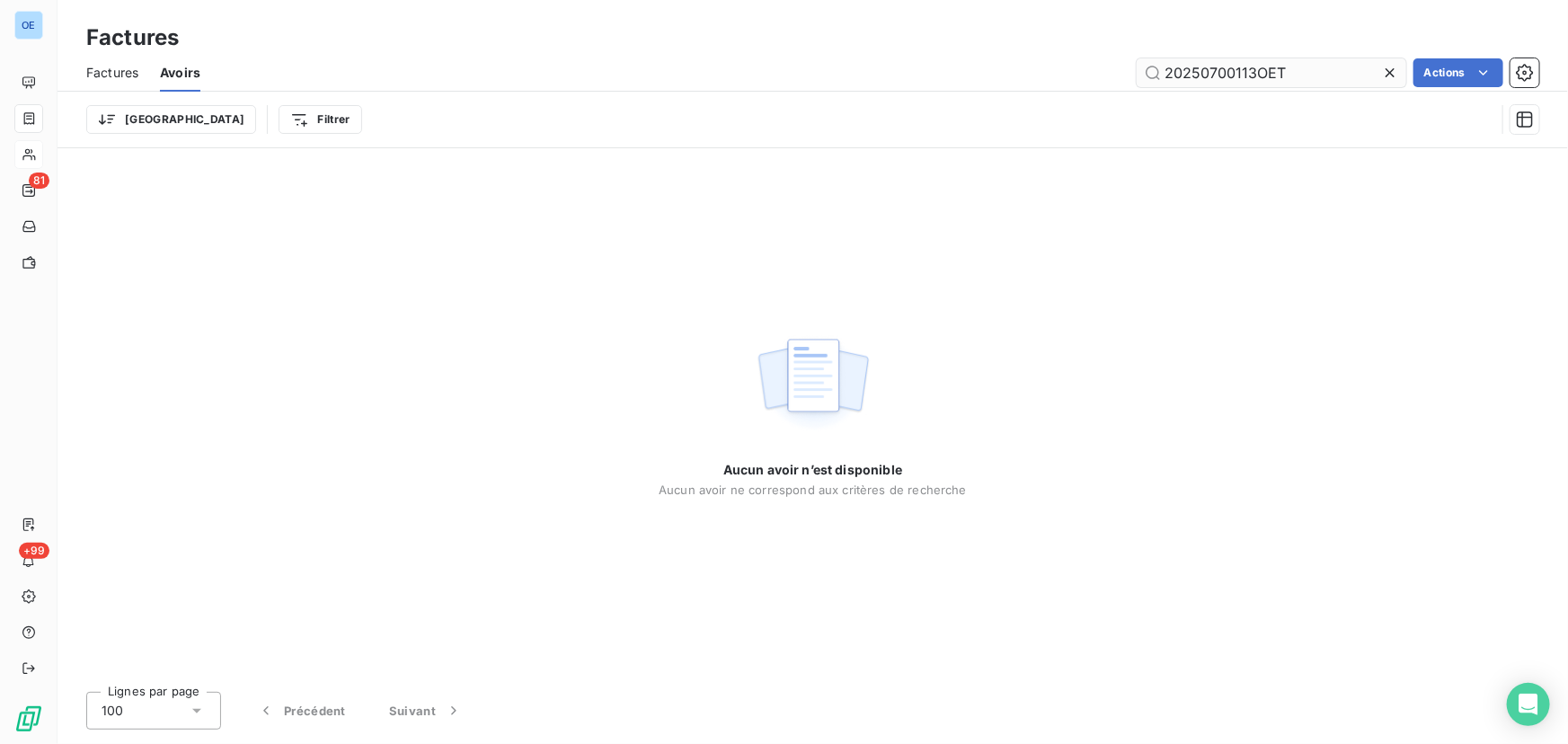
type input "20250700113OET"
click at [103, 68] on span "Factures" at bounding box center [112, 72] width 52 height 18
click at [1253, 75] on input "20250700301OET" at bounding box center [1271, 72] width 269 height 29
drag, startPoint x: 1294, startPoint y: 72, endPoint x: 1096, endPoint y: 71, distance: 198.0
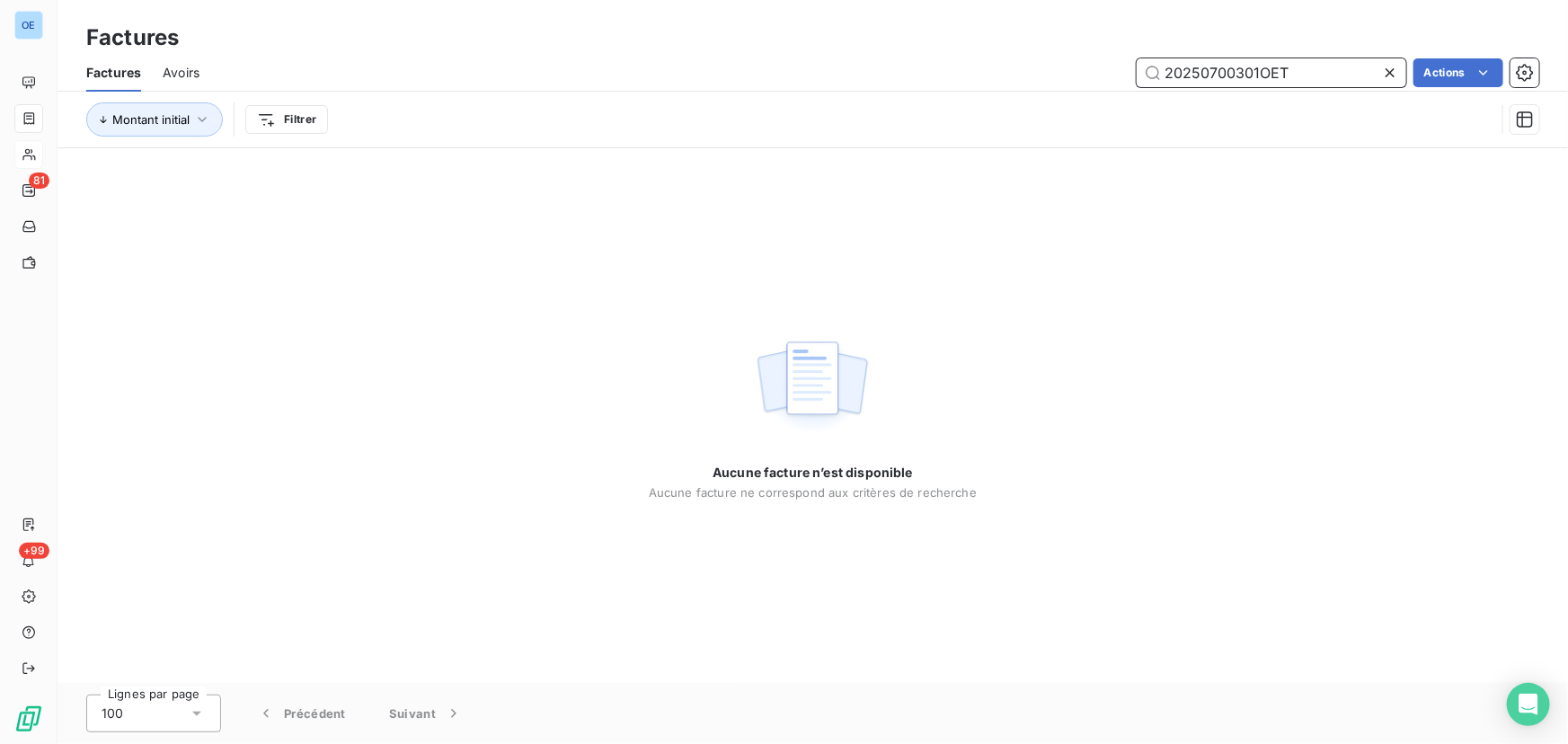
click at [1096, 71] on div "20250700301OET Actions" at bounding box center [880, 72] width 1318 height 29
paste input "113"
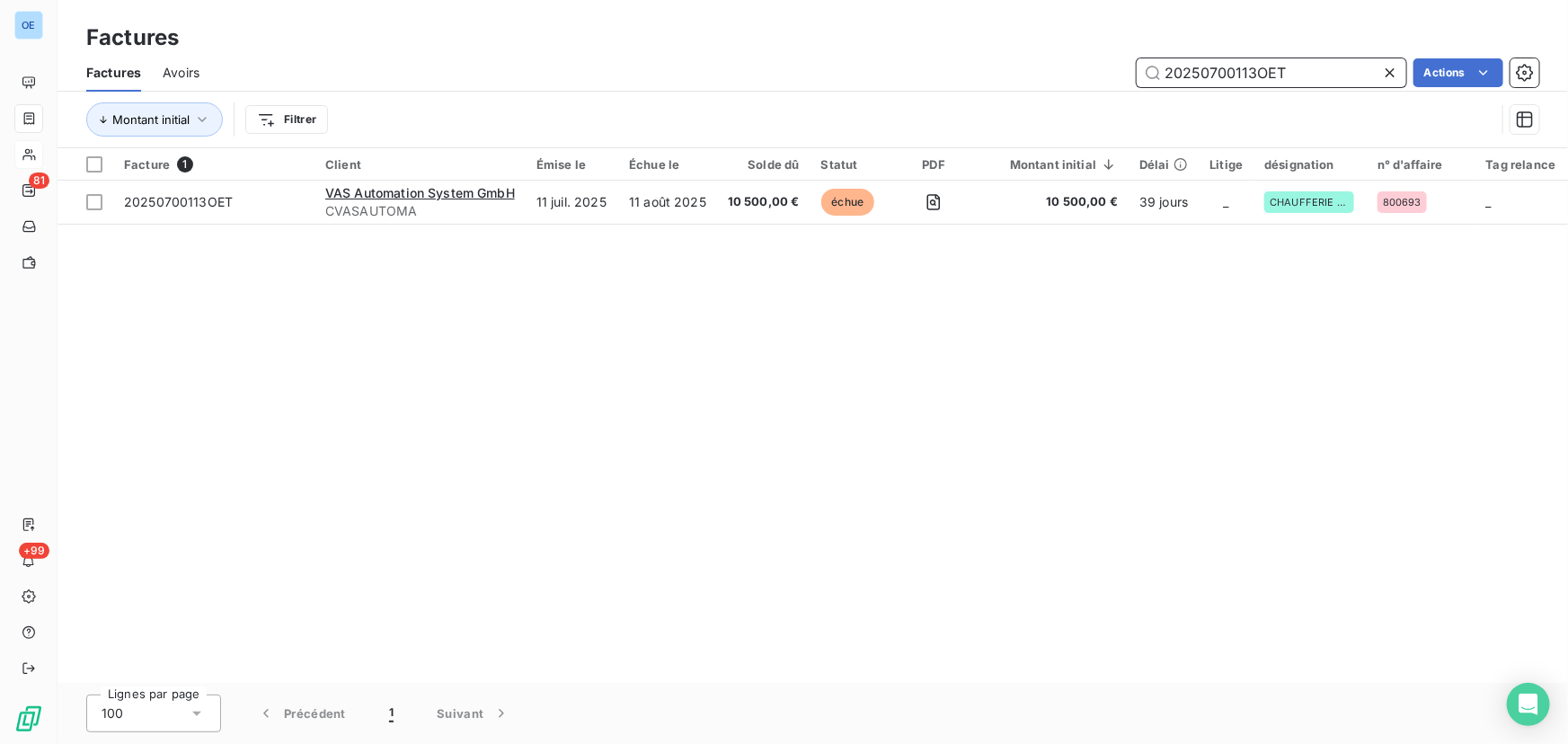
type input "20250700113OET"
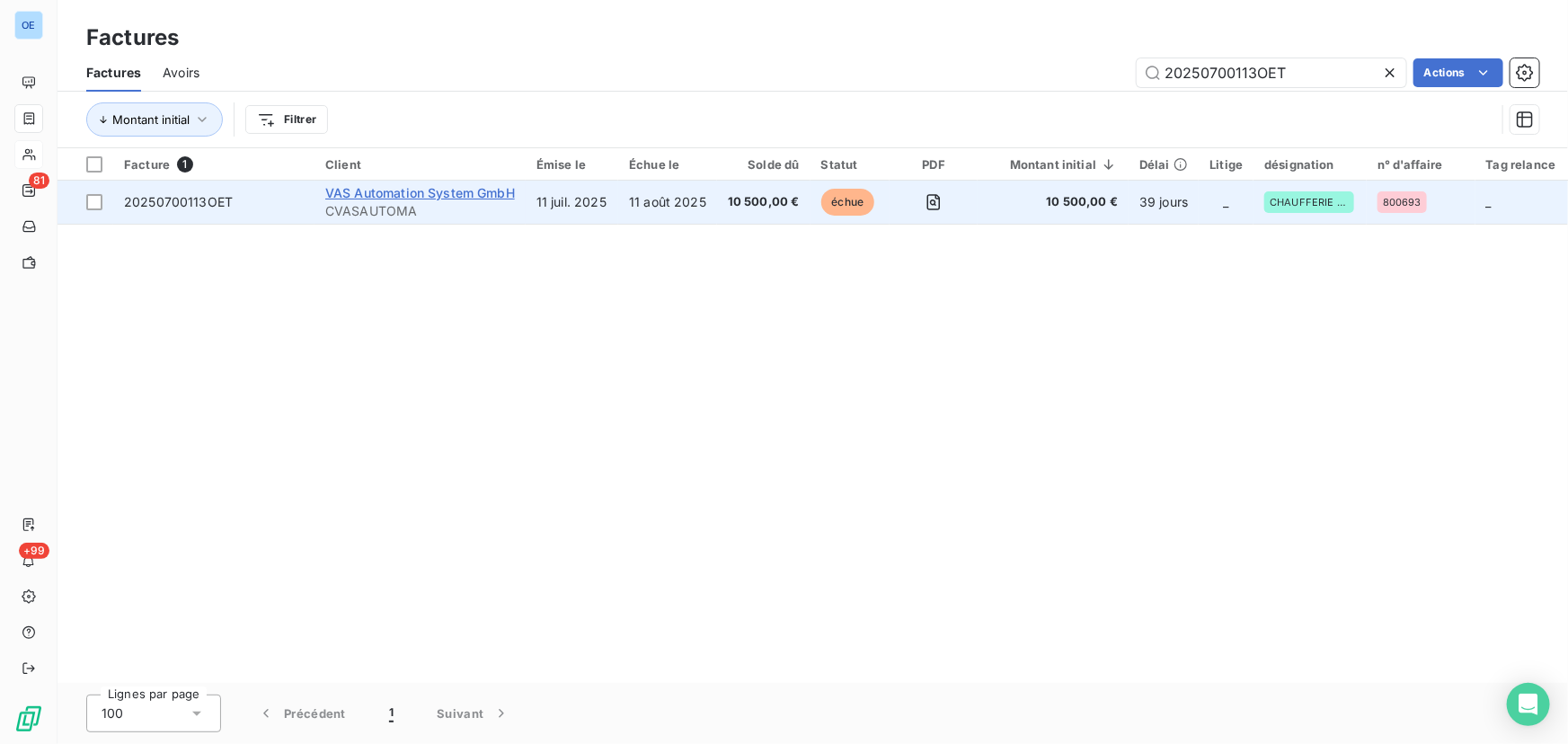
click at [404, 192] on span "VAS Automation System GmbH" at bounding box center [419, 192] width 190 height 15
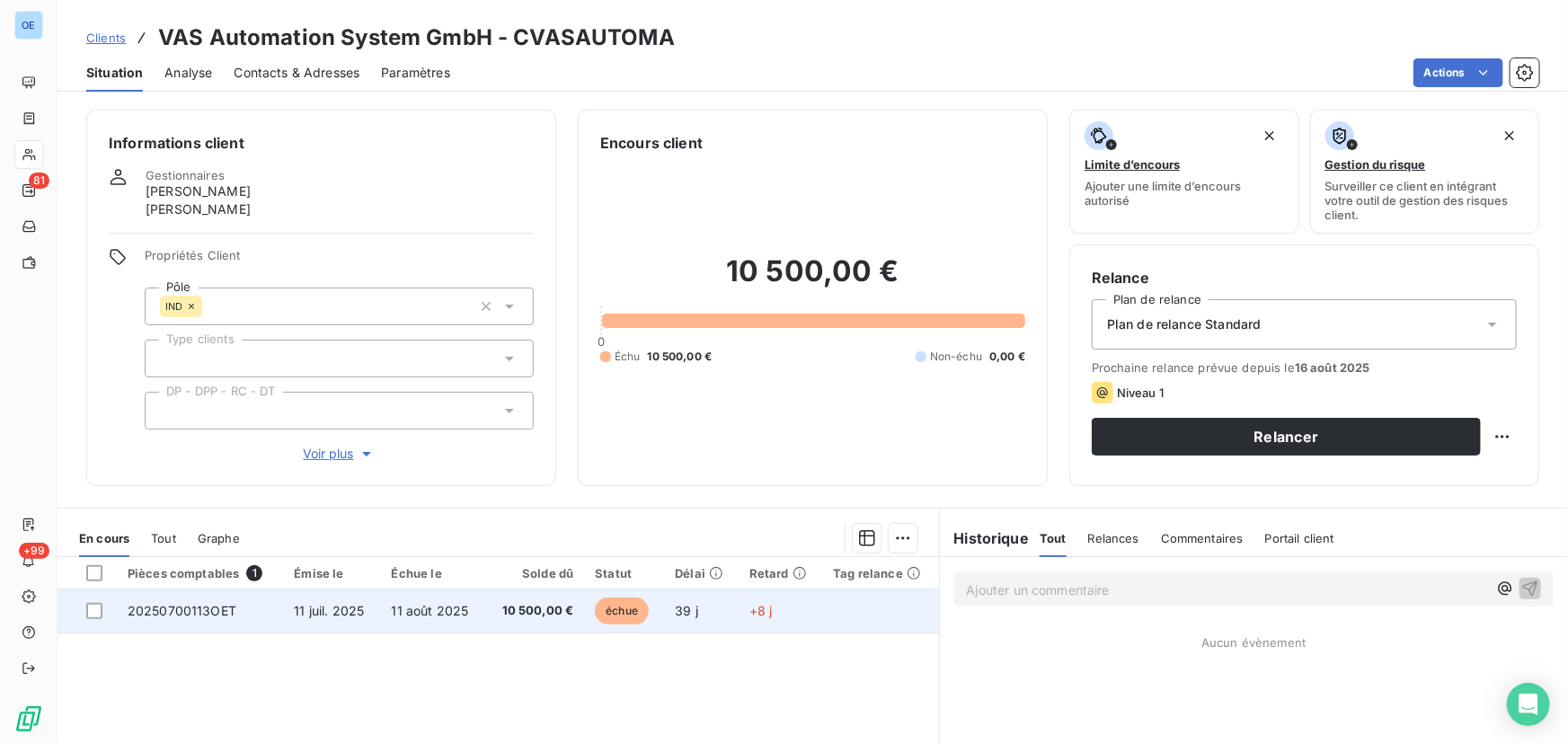
click at [532, 566] on span "10 500,00 €" at bounding box center [534, 610] width 77 height 18
